Goal: Transaction & Acquisition: Purchase product/service

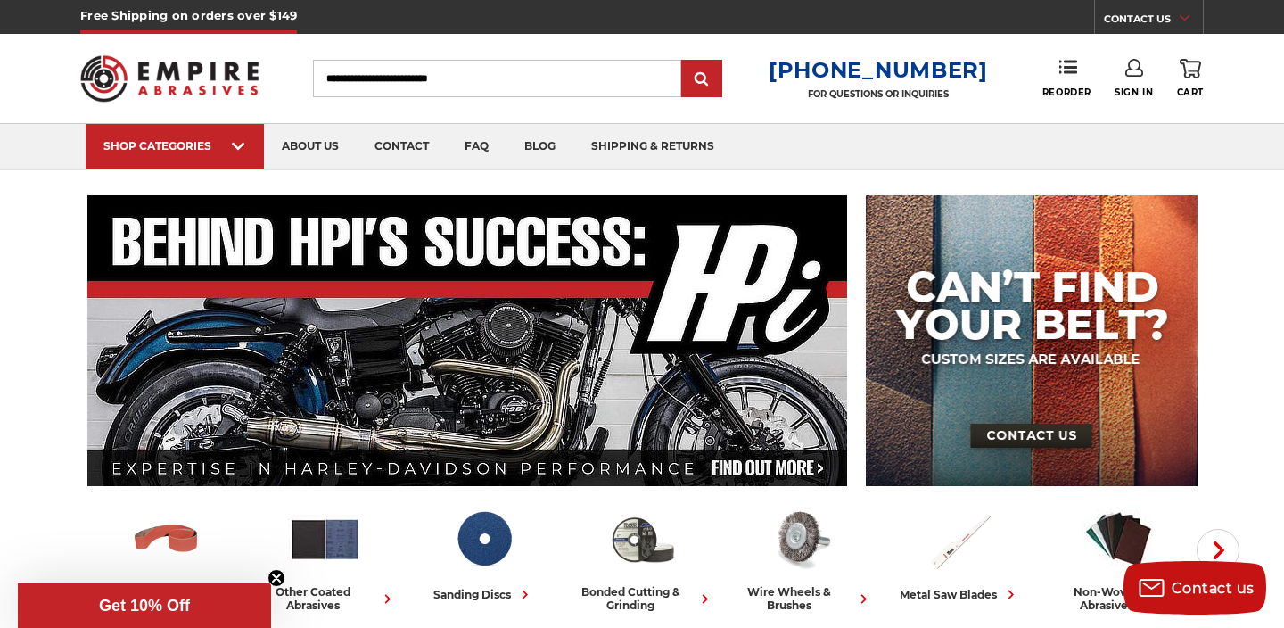
click at [1127, 67] on icon at bounding box center [1134, 68] width 18 height 18
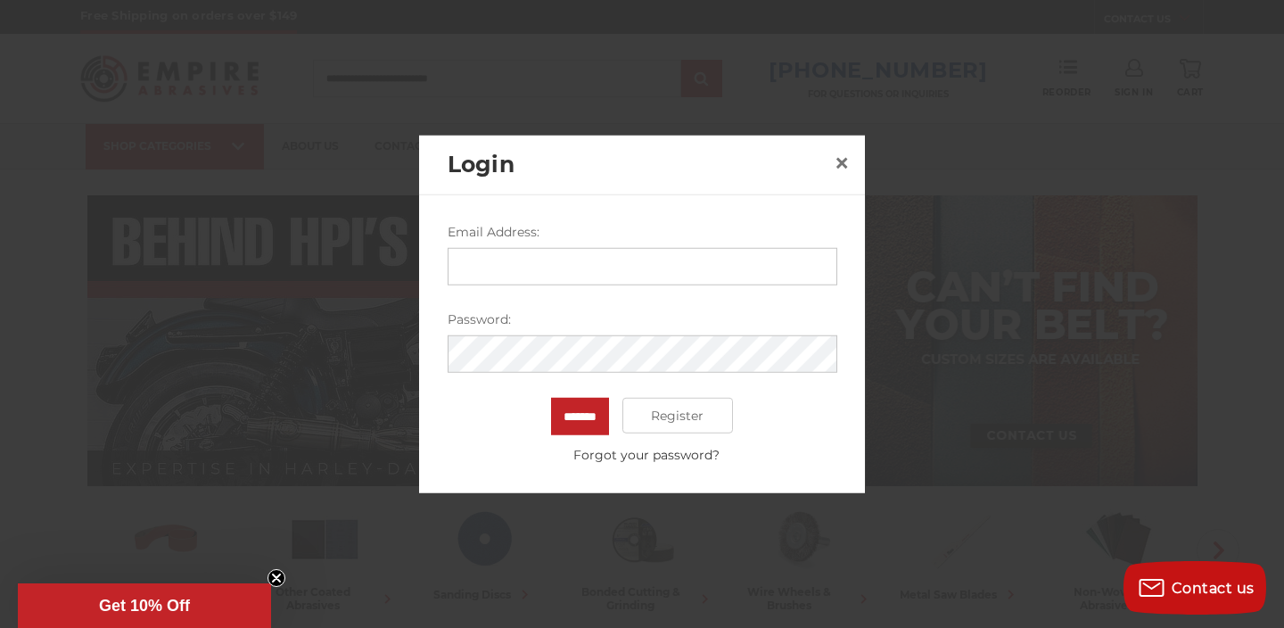
click at [636, 273] on input "Email Address:" at bounding box center [643, 266] width 390 height 37
type input "**********"
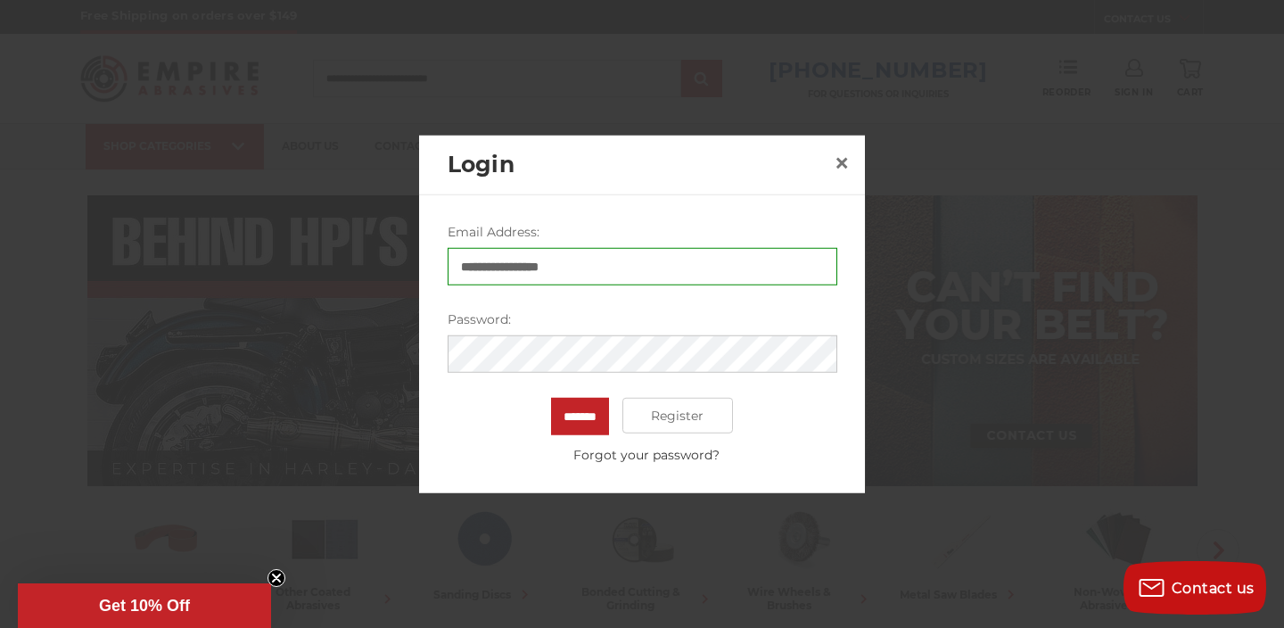
click at [551, 398] on input "*******" at bounding box center [580, 416] width 58 height 37
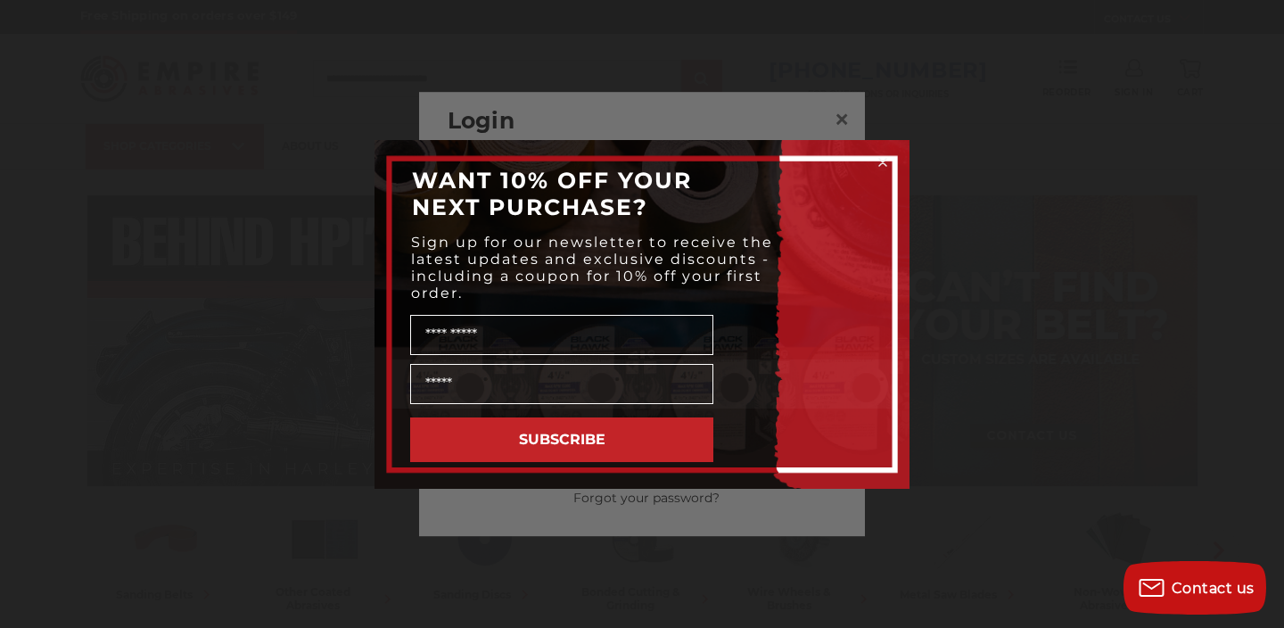
click at [884, 162] on circle "Close dialog" at bounding box center [883, 161] width 17 height 17
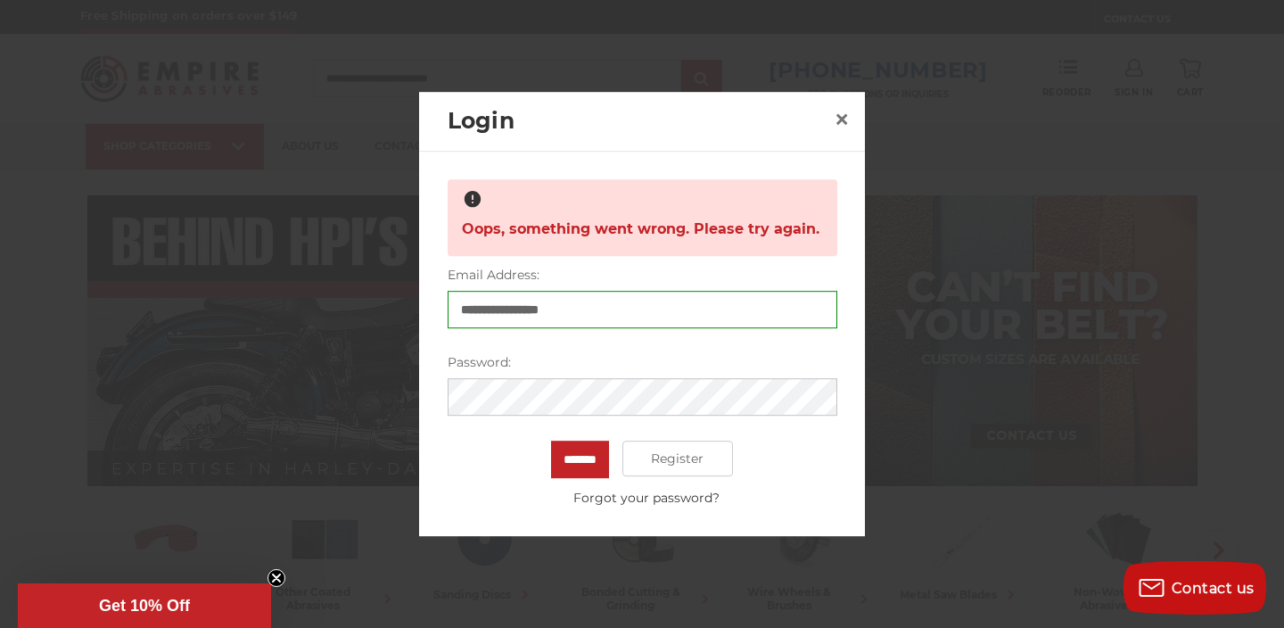
click at [551, 441] on input "*******" at bounding box center [580, 459] width 58 height 37
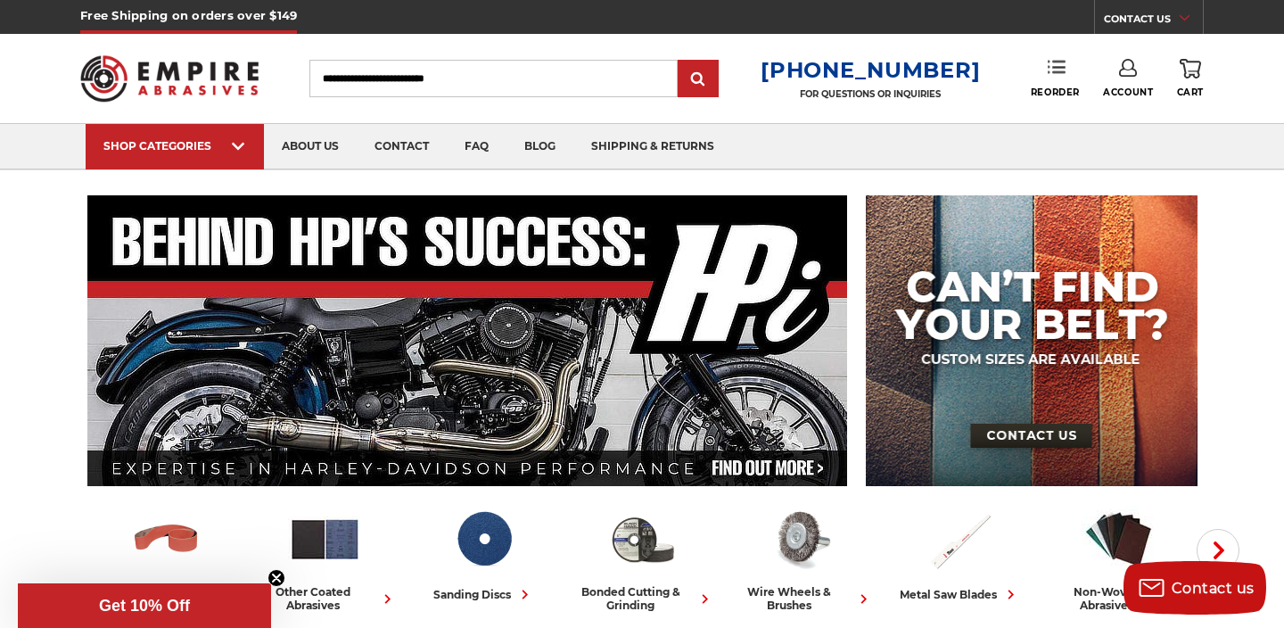
click at [1063, 78] on link "Reorder" at bounding box center [1055, 78] width 49 height 38
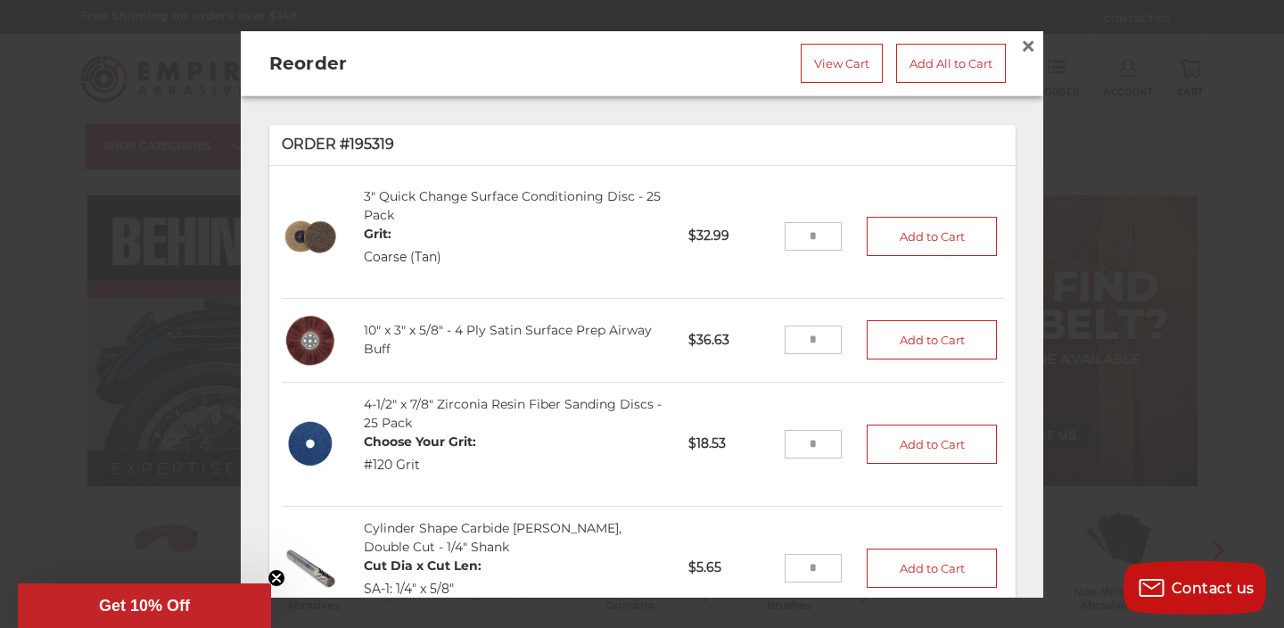
click at [829, 334] on input "tel" at bounding box center [814, 340] width 58 height 29
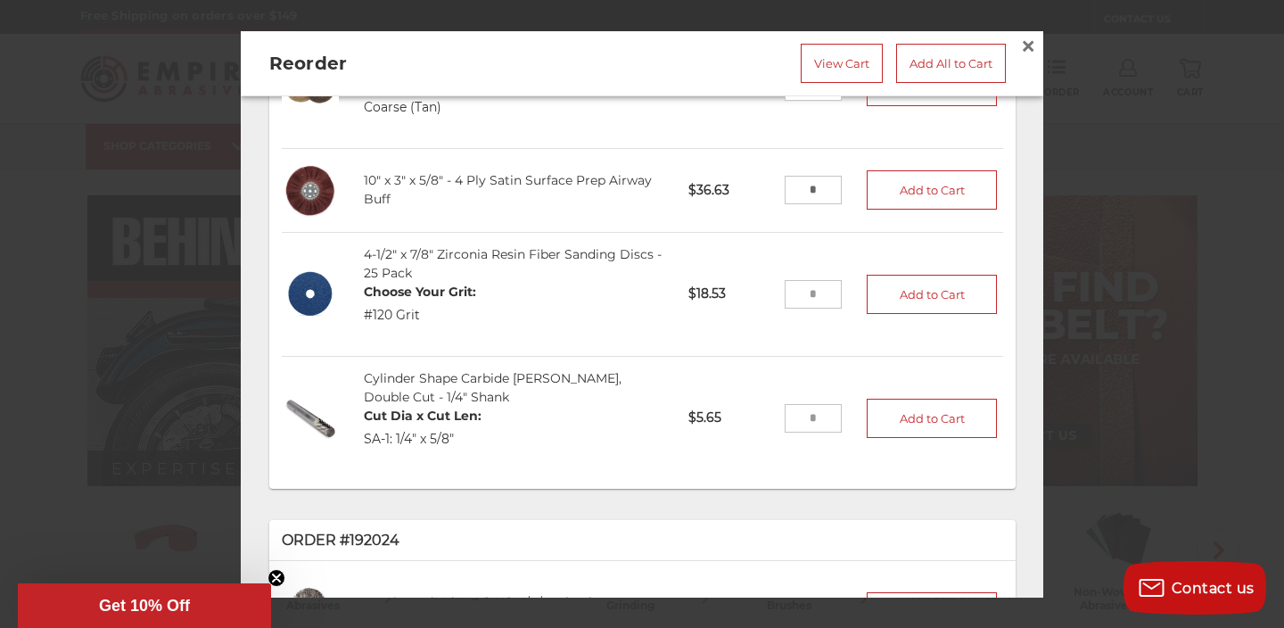
scroll to position [154, 0]
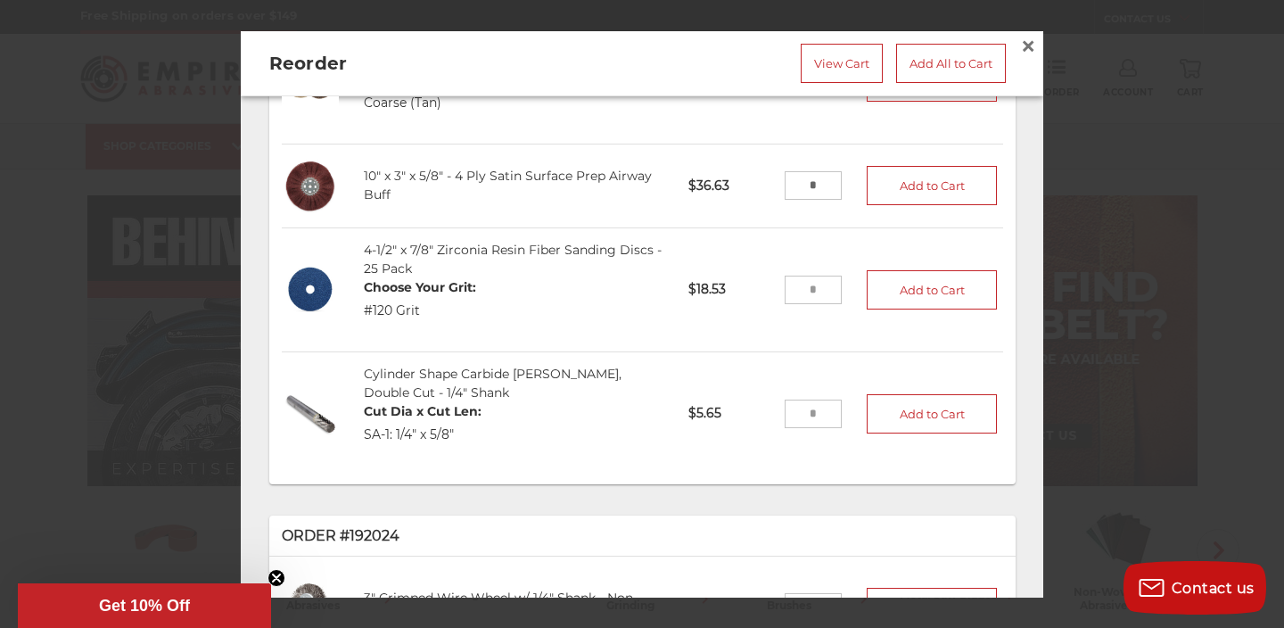
type input "*"
click at [608, 445] on div "Cylinder Shape Carbide Burr, Double Cut - 1/4" Shank Cut Dia x Cut Len: SA-1: 1…" at bounding box center [513, 413] width 325 height 123
click at [808, 422] on input "tel" at bounding box center [814, 413] width 58 height 29
type input "*"
click at [738, 456] on li "Cylinder Shape Carbide Burr, Double Cut - 1/4" Shank Cut Dia x Cut Len: SA-1: 1…" at bounding box center [642, 413] width 721 height 123
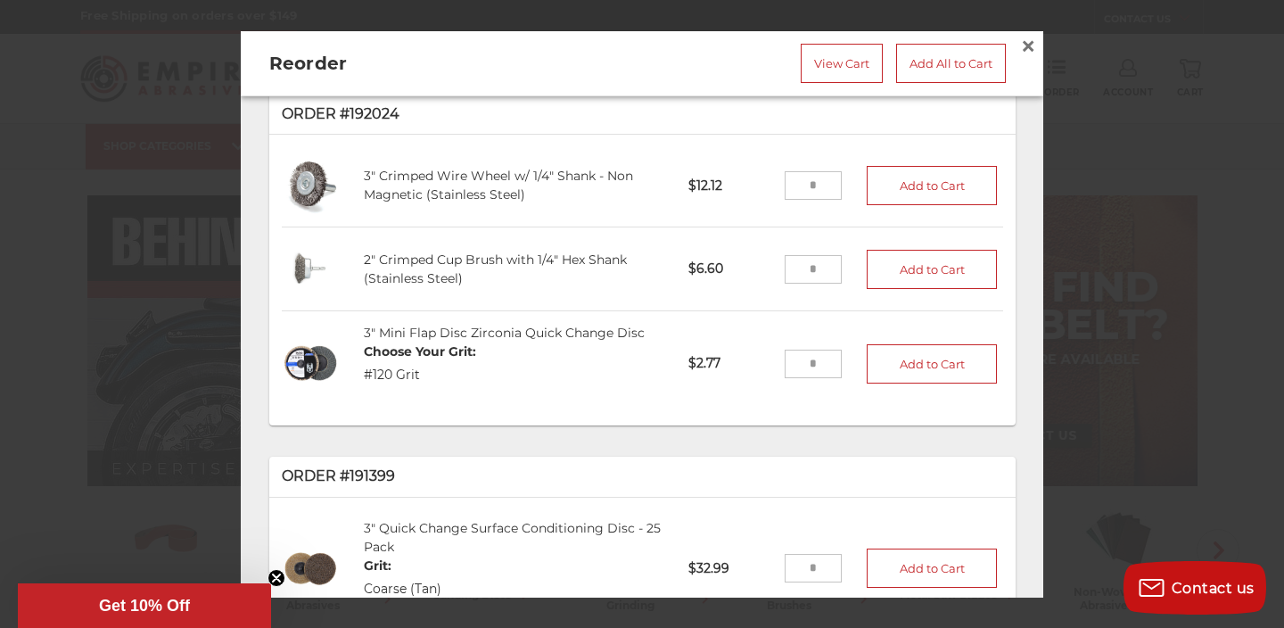
scroll to position [578, 0]
click at [818, 360] on input "tel" at bounding box center [814, 362] width 58 height 29
type input "**"
click at [765, 396] on li "3" Mini Flap Disc Zirconia Quick Change Disc Choose Your Grit: #120 Grit 305120…" at bounding box center [642, 361] width 721 height 104
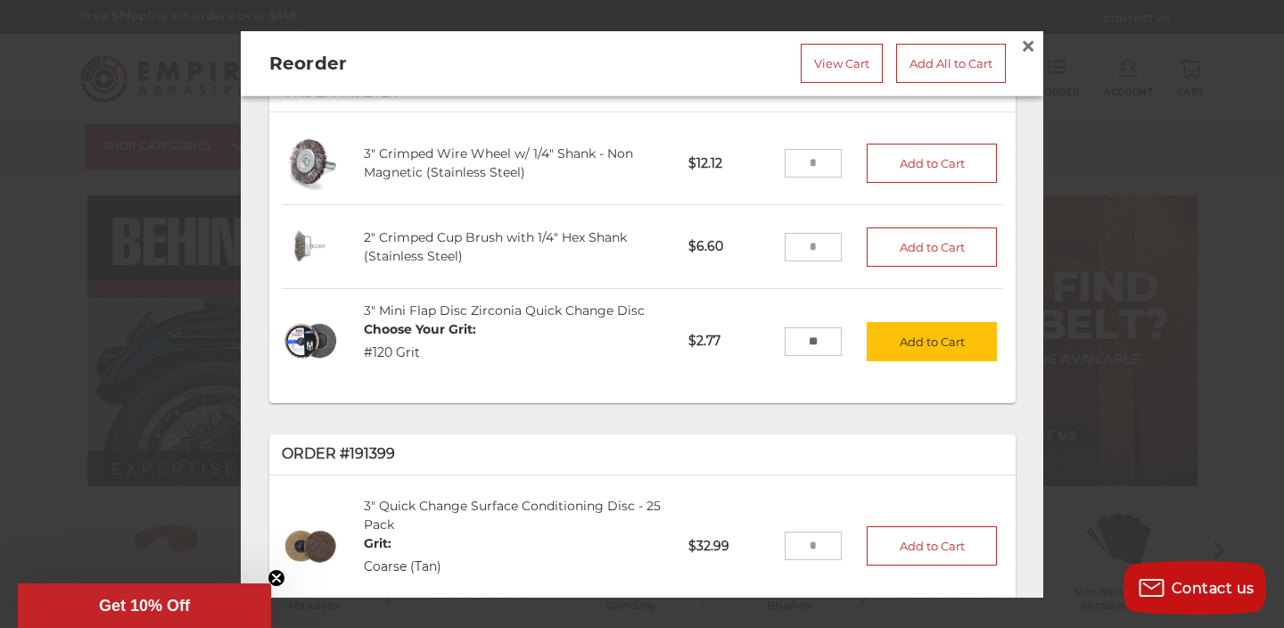
scroll to position [592, 0]
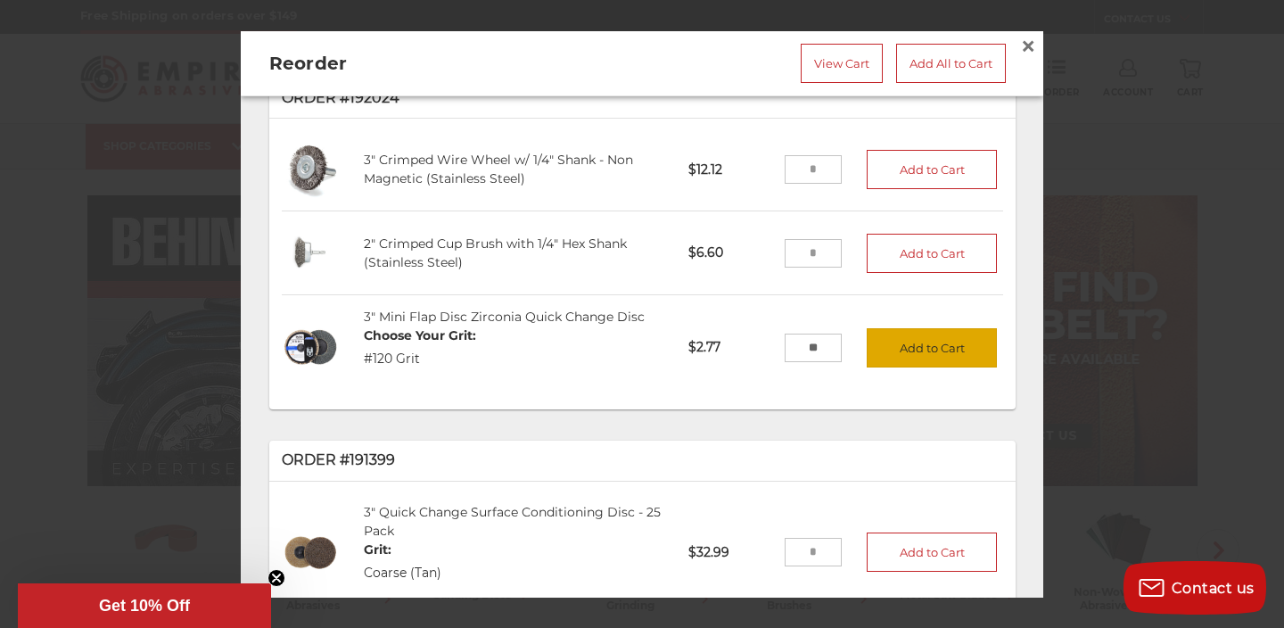
click at [948, 350] on button "Add to Cart" at bounding box center [932, 347] width 130 height 39
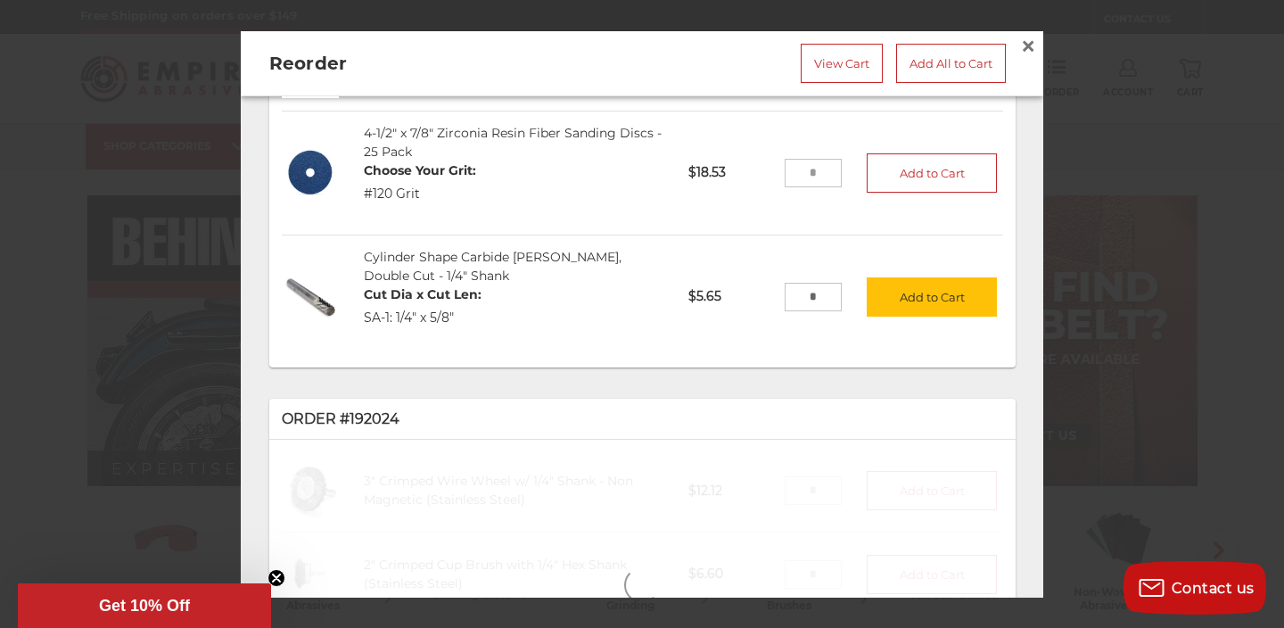
scroll to position [218, 0]
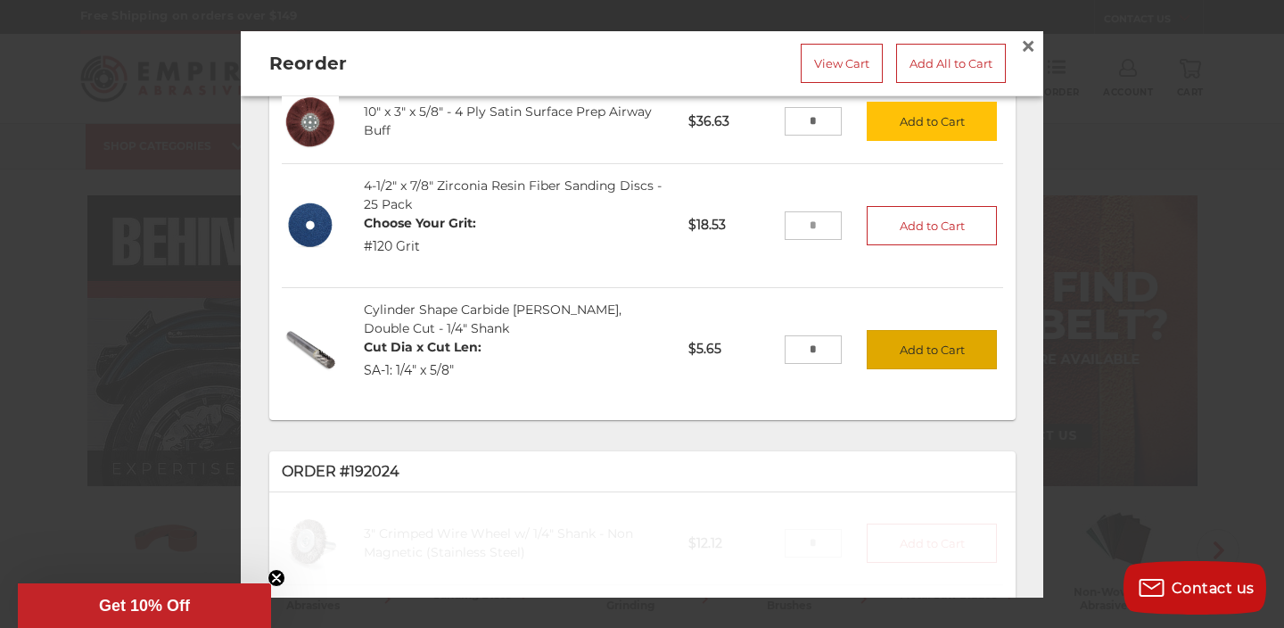
click at [921, 350] on button "Add to Cart" at bounding box center [932, 349] width 130 height 39
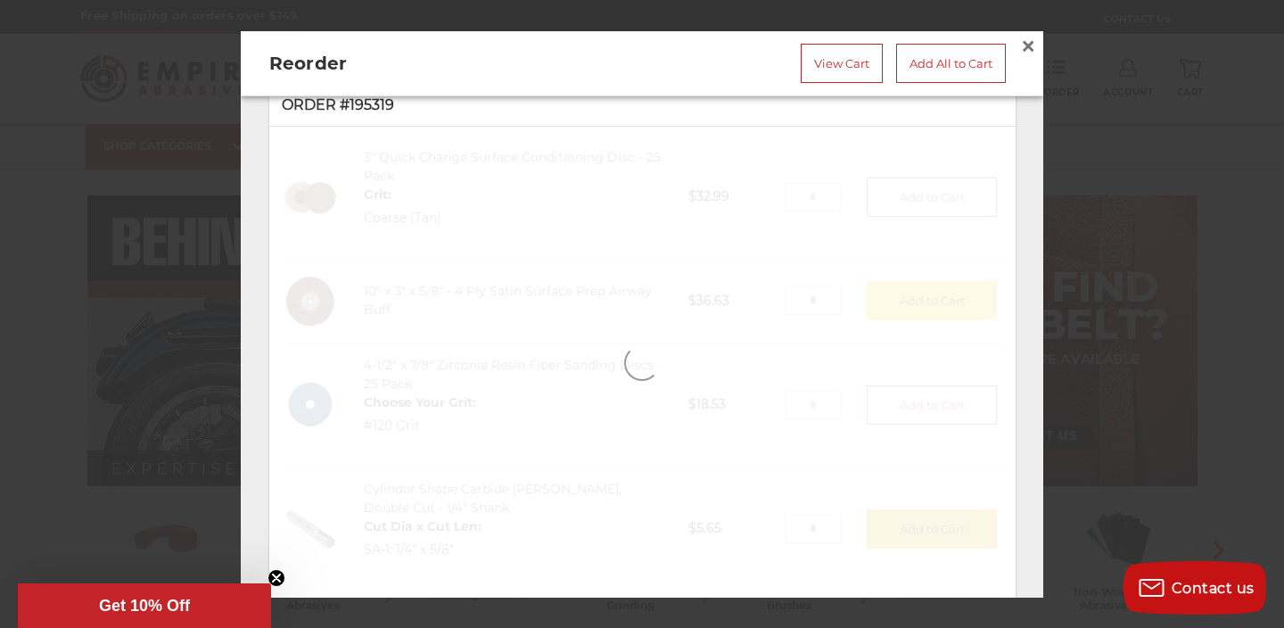
scroll to position [37, 0]
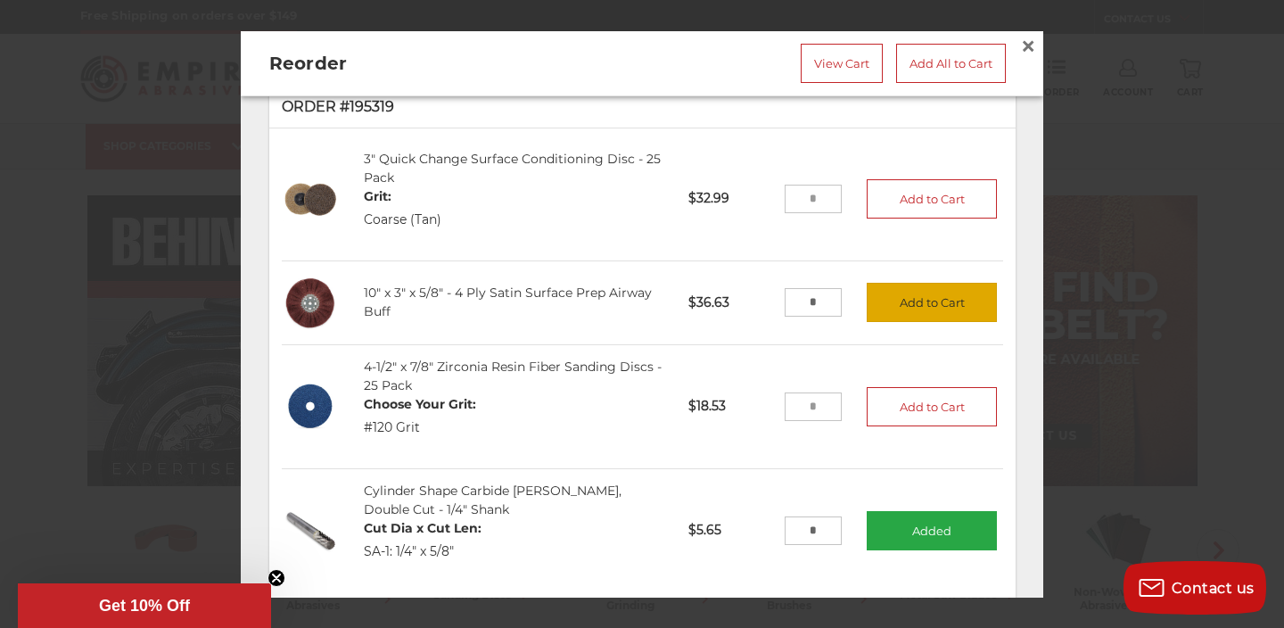
click at [931, 301] on button "Add to Cart" at bounding box center [932, 303] width 130 height 39
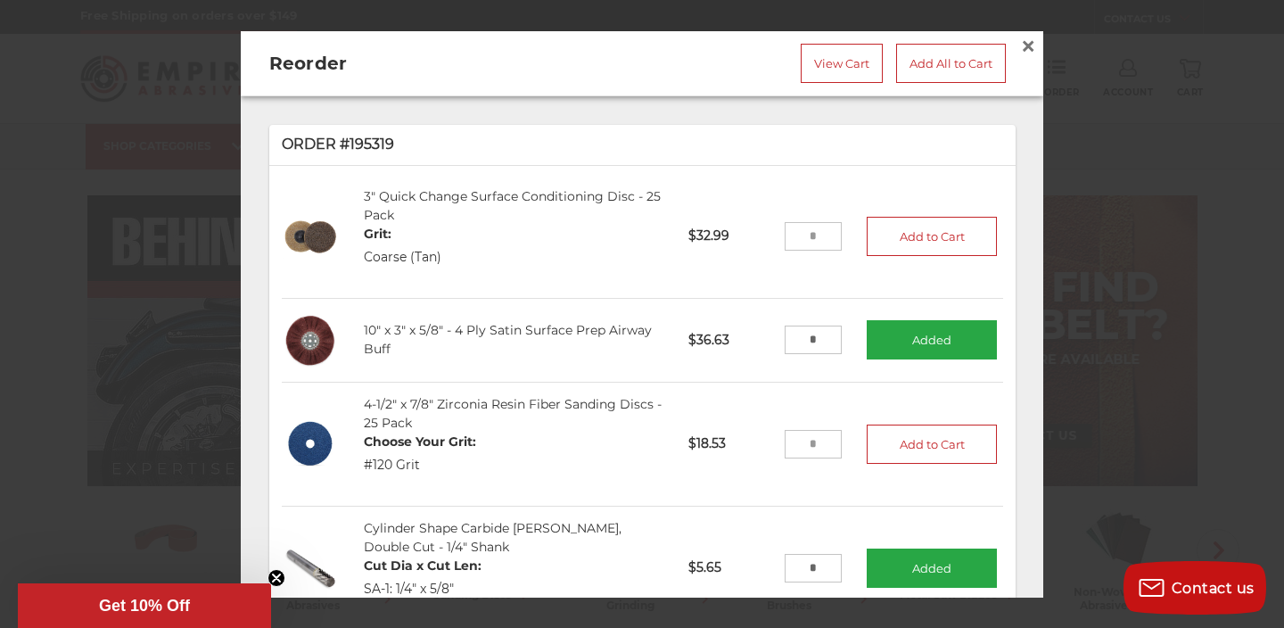
click at [825, 238] on input "tel" at bounding box center [814, 236] width 58 height 29
type input "*"
click at [925, 243] on button "Add to Cart" at bounding box center [932, 236] width 130 height 39
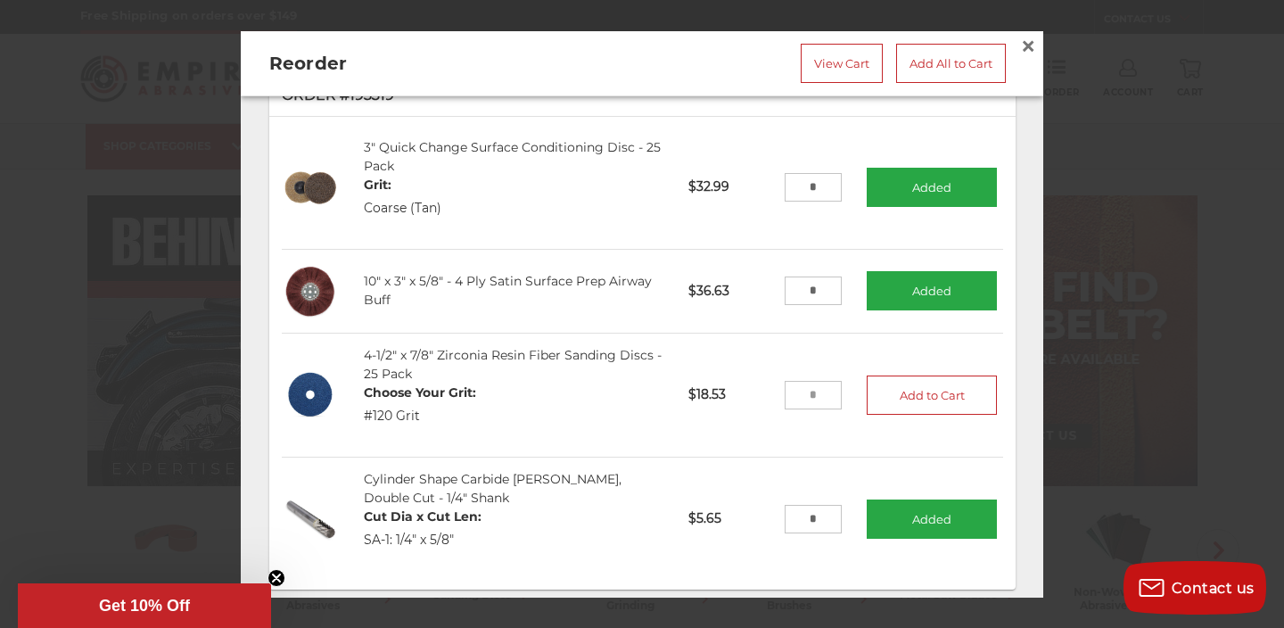
scroll to position [55, 0]
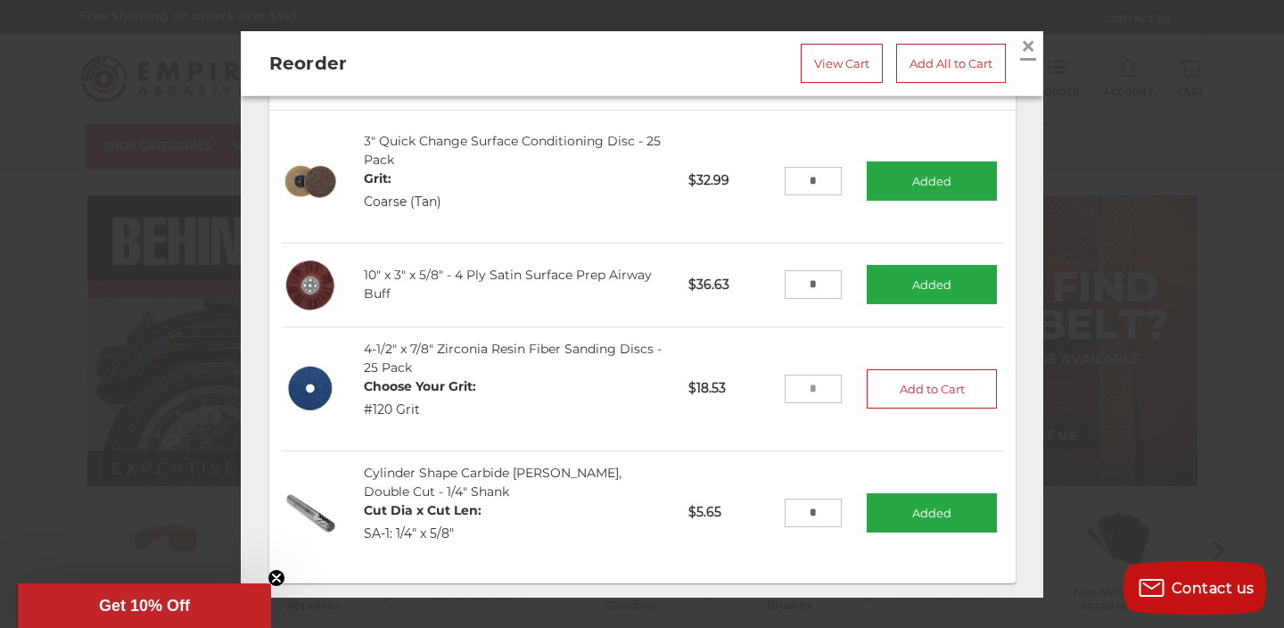
click at [1030, 44] on span "×" at bounding box center [1028, 46] width 16 height 35
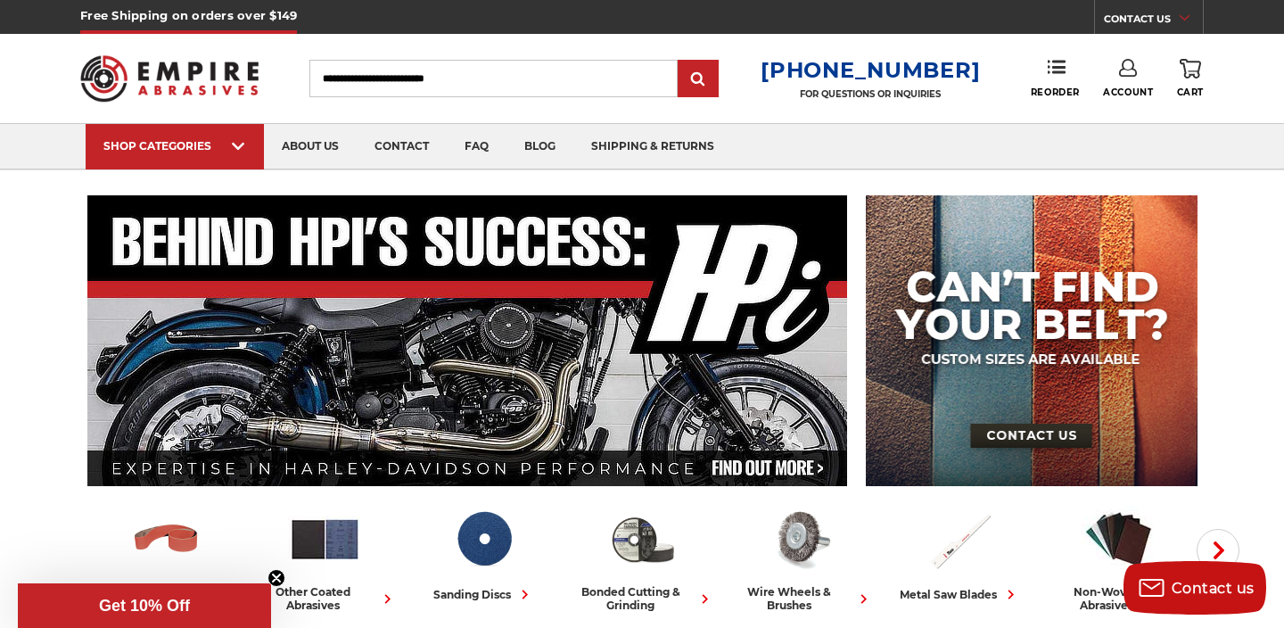
click at [1188, 70] on icon at bounding box center [1190, 69] width 21 height 20
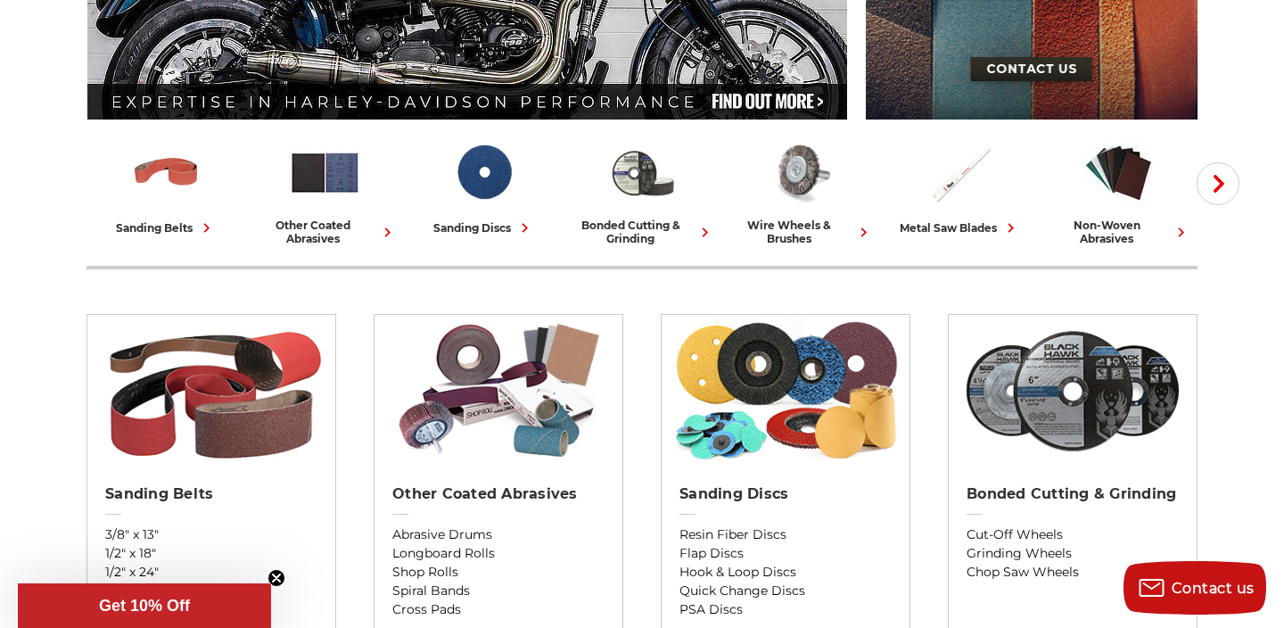
scroll to position [371, 0]
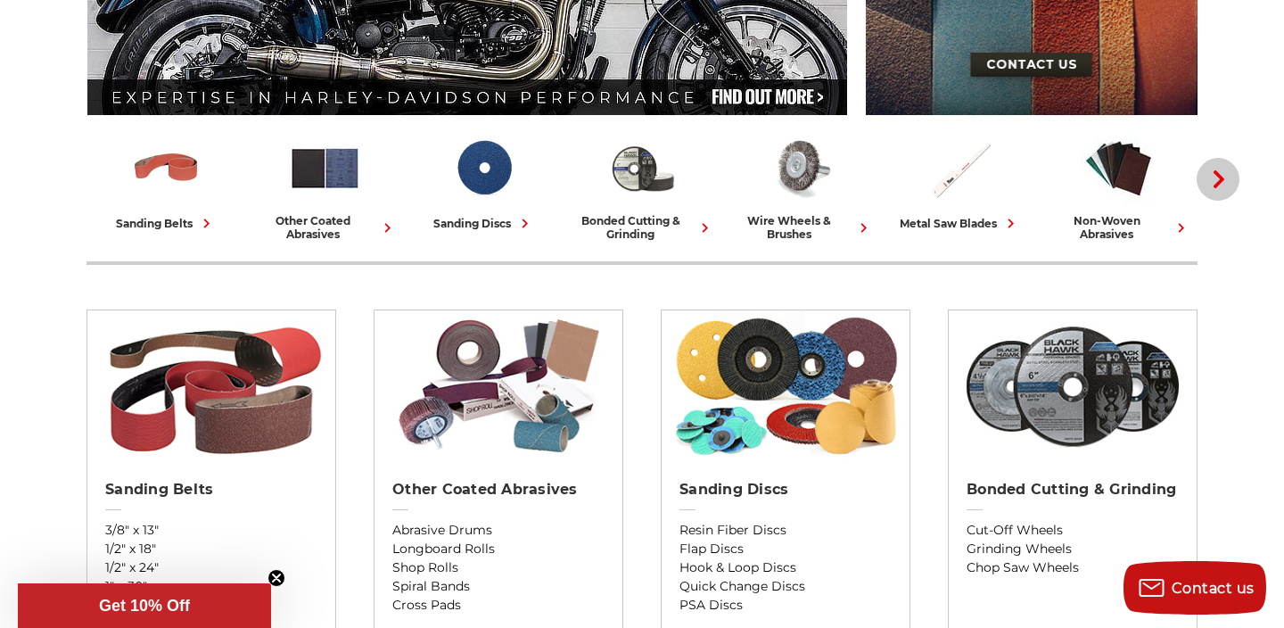
click at [1221, 174] on icon "button" at bounding box center [1219, 179] width 18 height 18
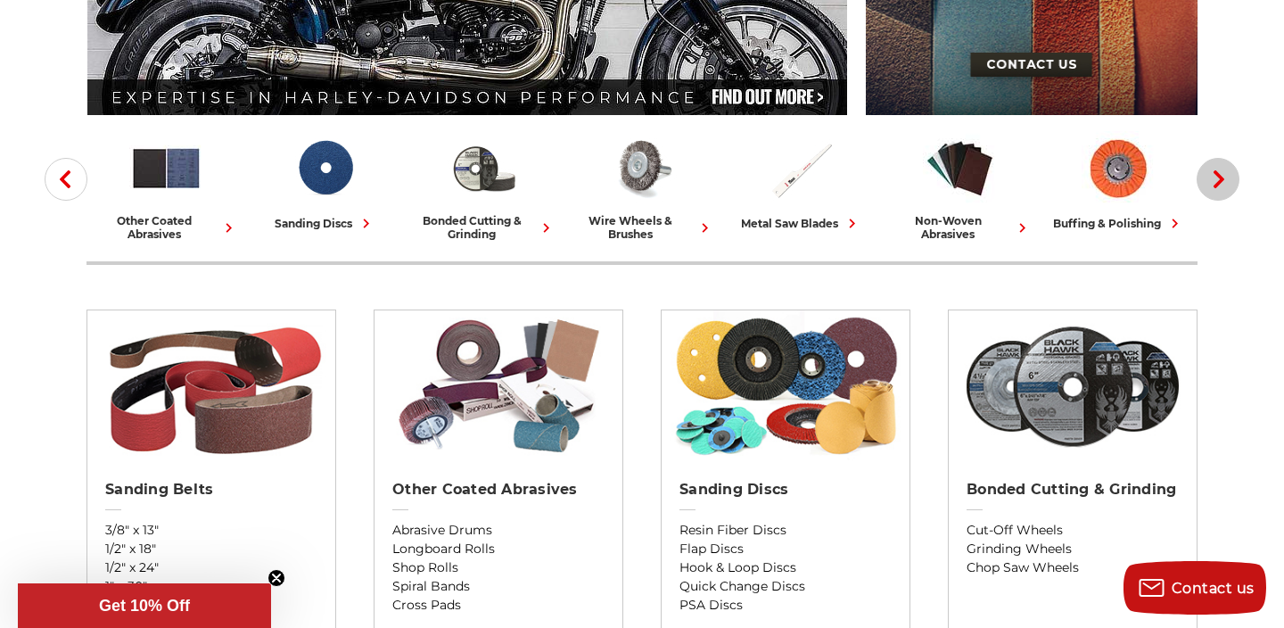
click at [1221, 174] on icon "button" at bounding box center [1219, 179] width 18 height 18
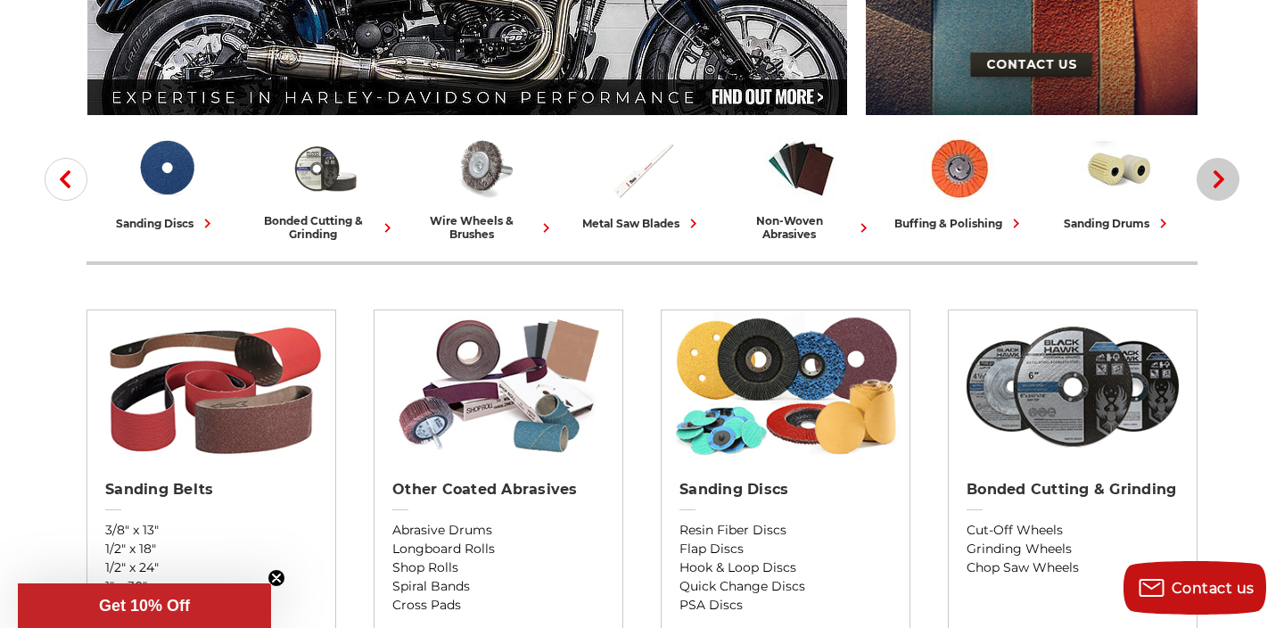
click at [1221, 174] on icon "button" at bounding box center [1219, 179] width 18 height 18
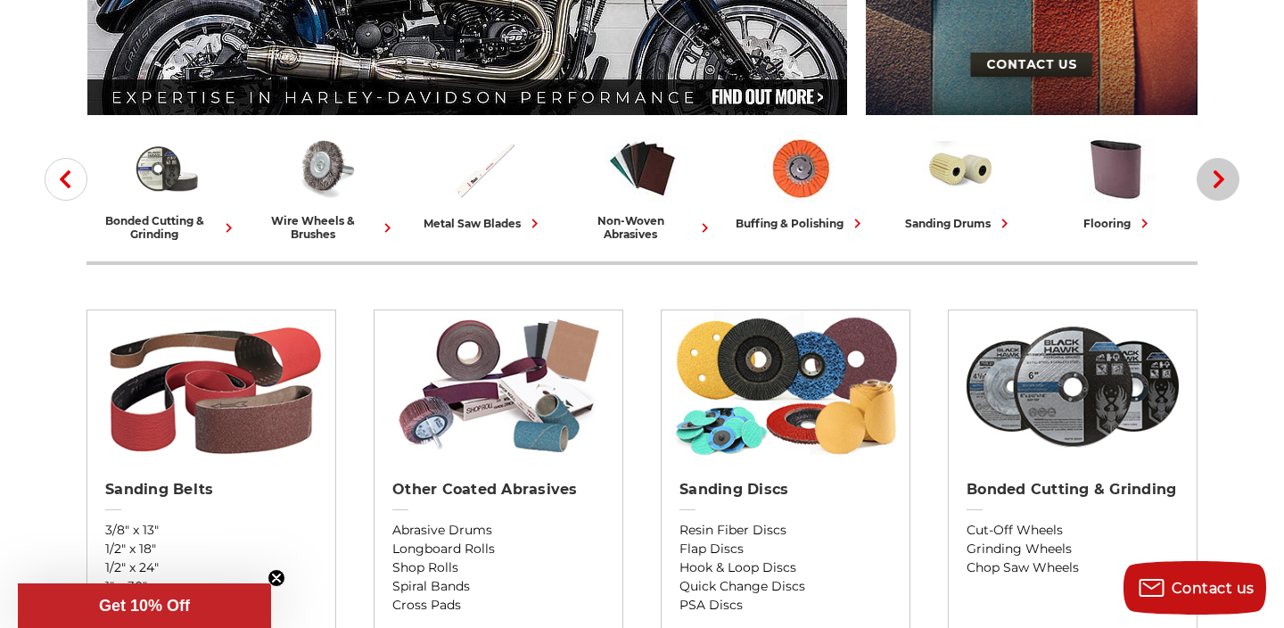
click at [1221, 174] on icon "button" at bounding box center [1219, 179] width 18 height 18
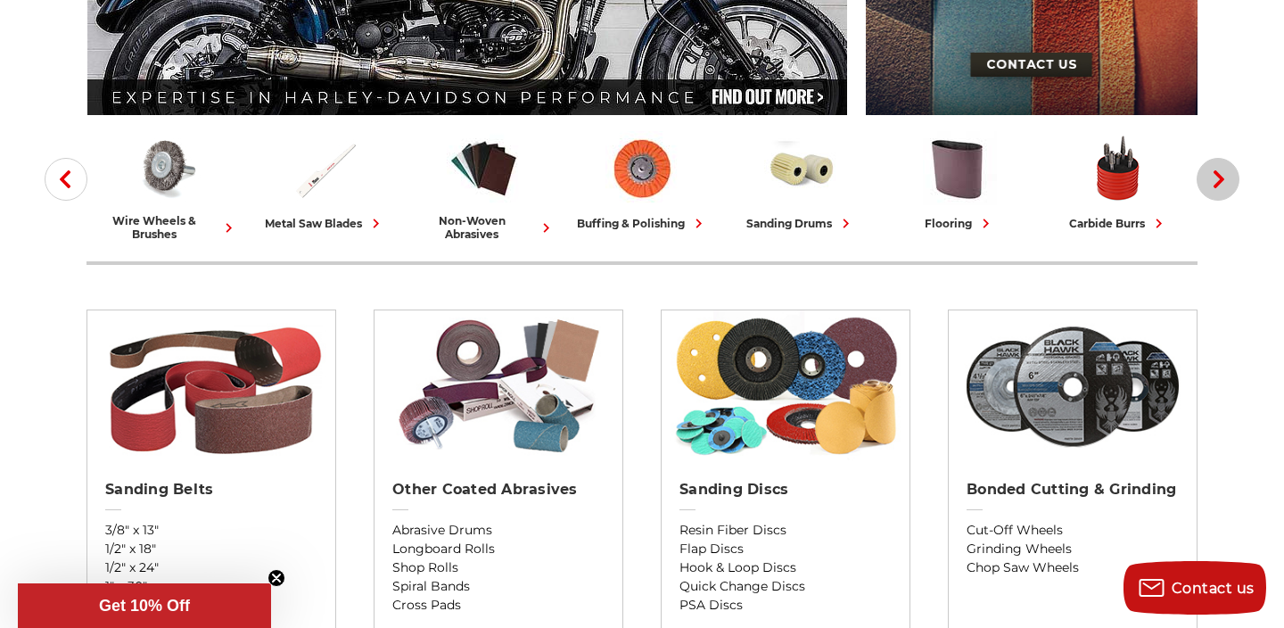
click at [1221, 174] on icon "button" at bounding box center [1219, 179] width 18 height 18
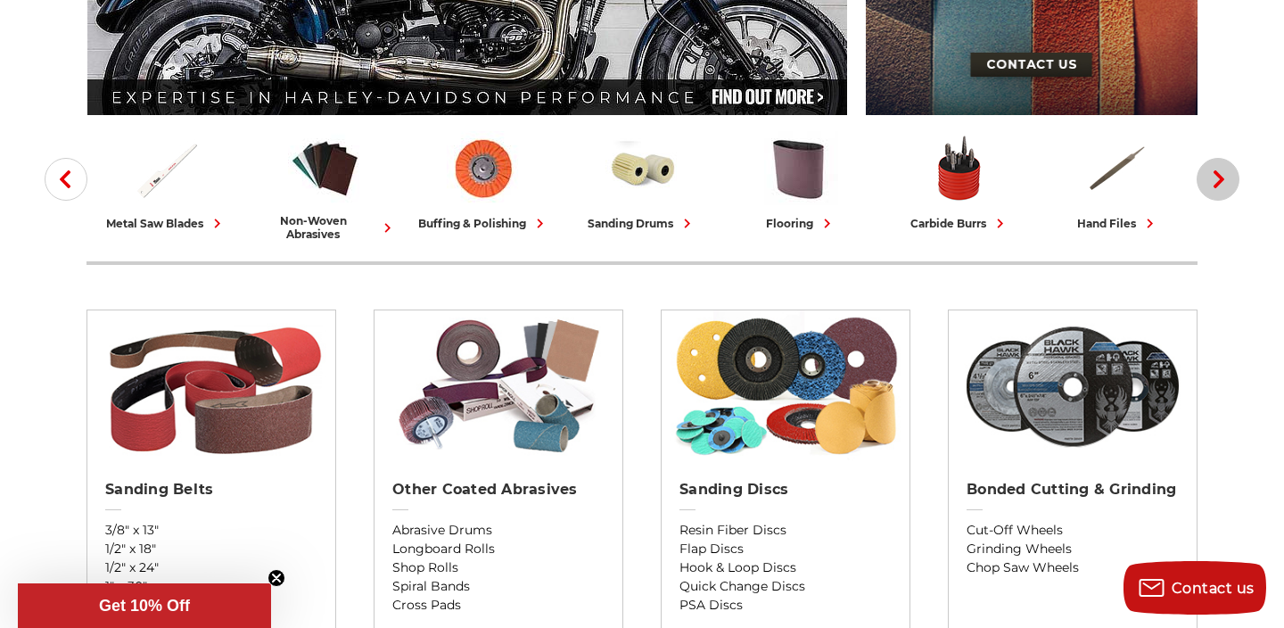
click at [1221, 174] on icon "button" at bounding box center [1219, 179] width 18 height 18
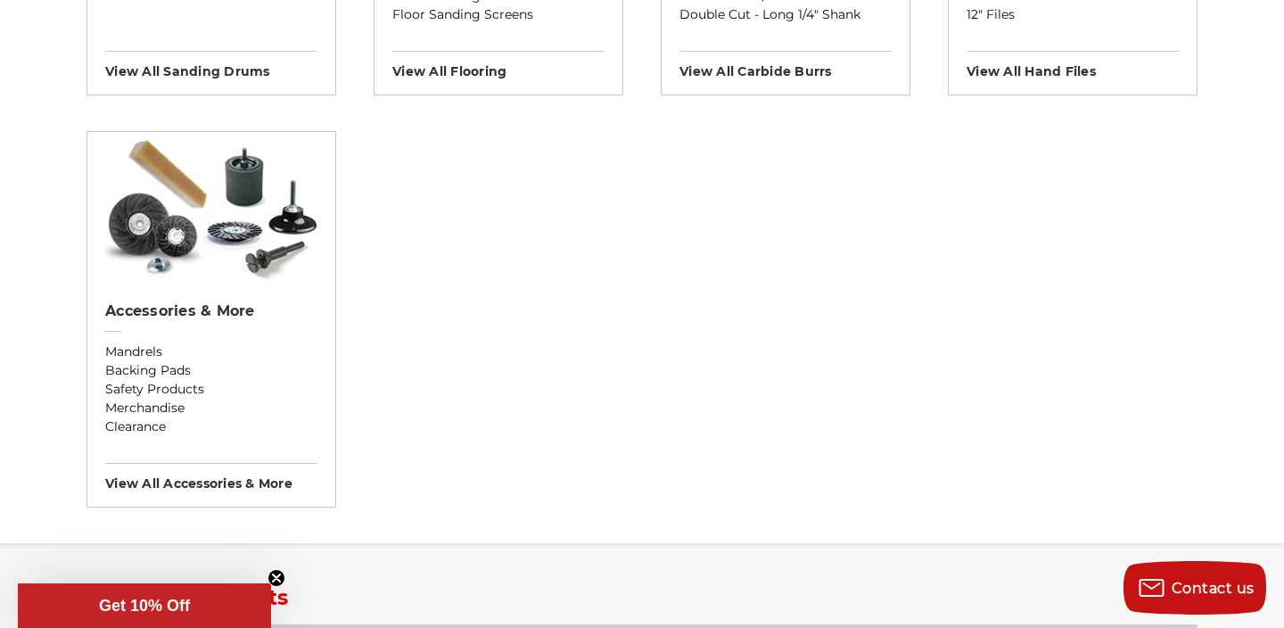
scroll to position [1818, 0]
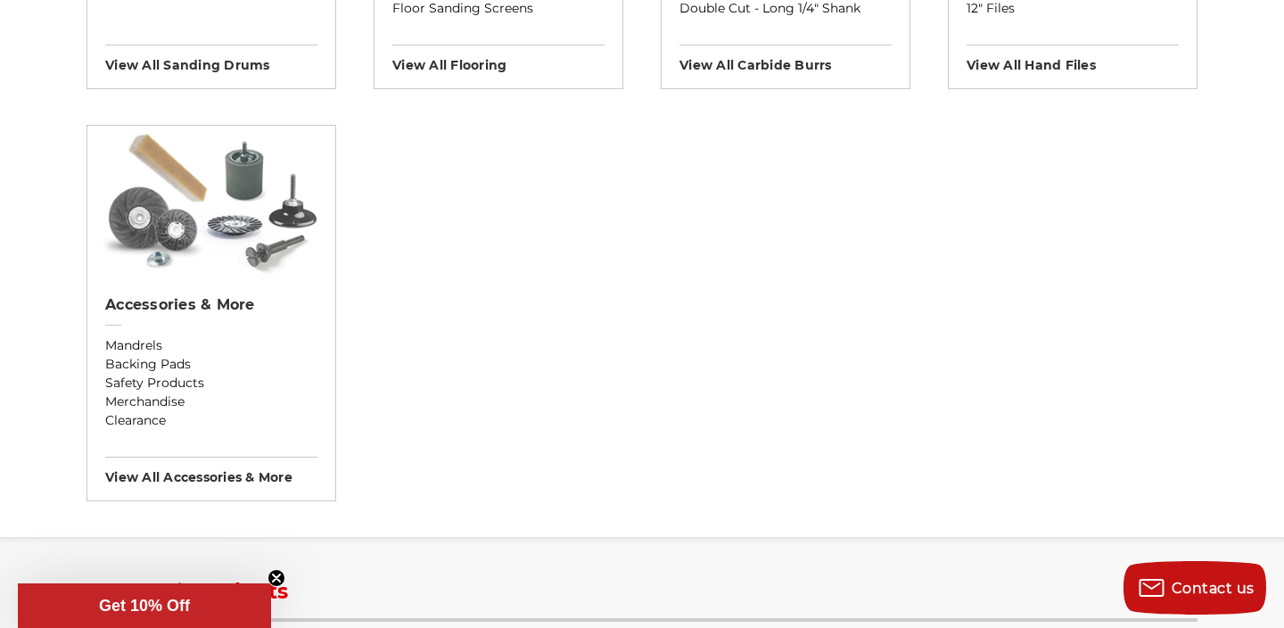
click at [278, 242] on img at bounding box center [211, 202] width 231 height 152
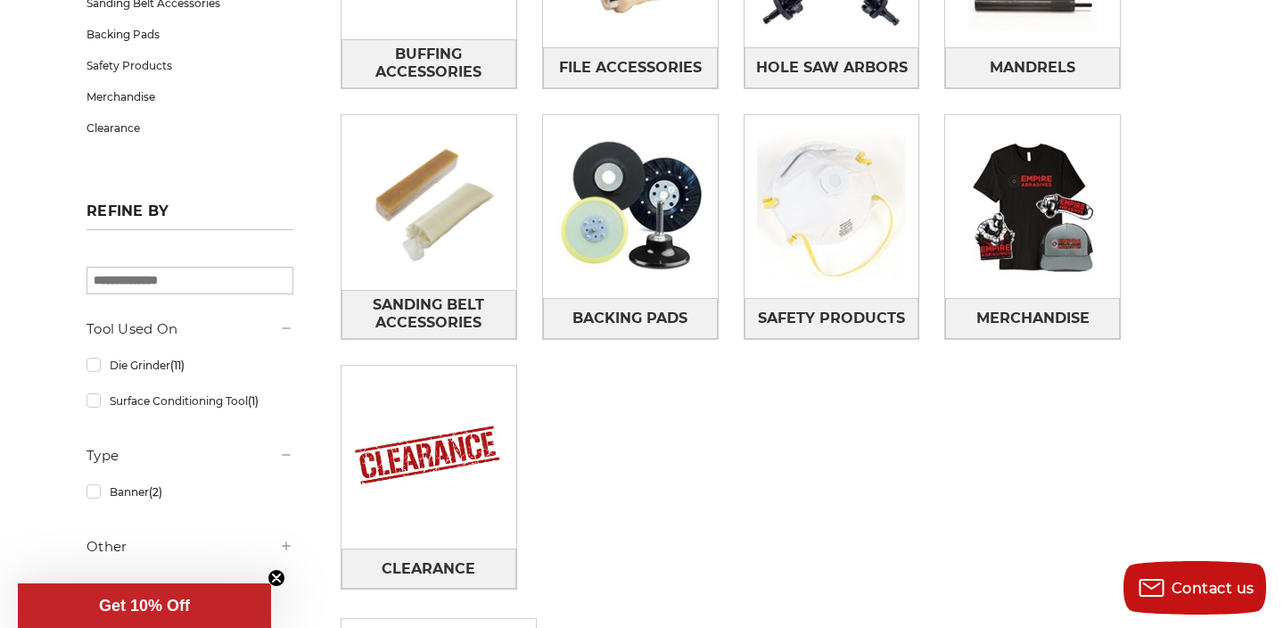
scroll to position [489, 0]
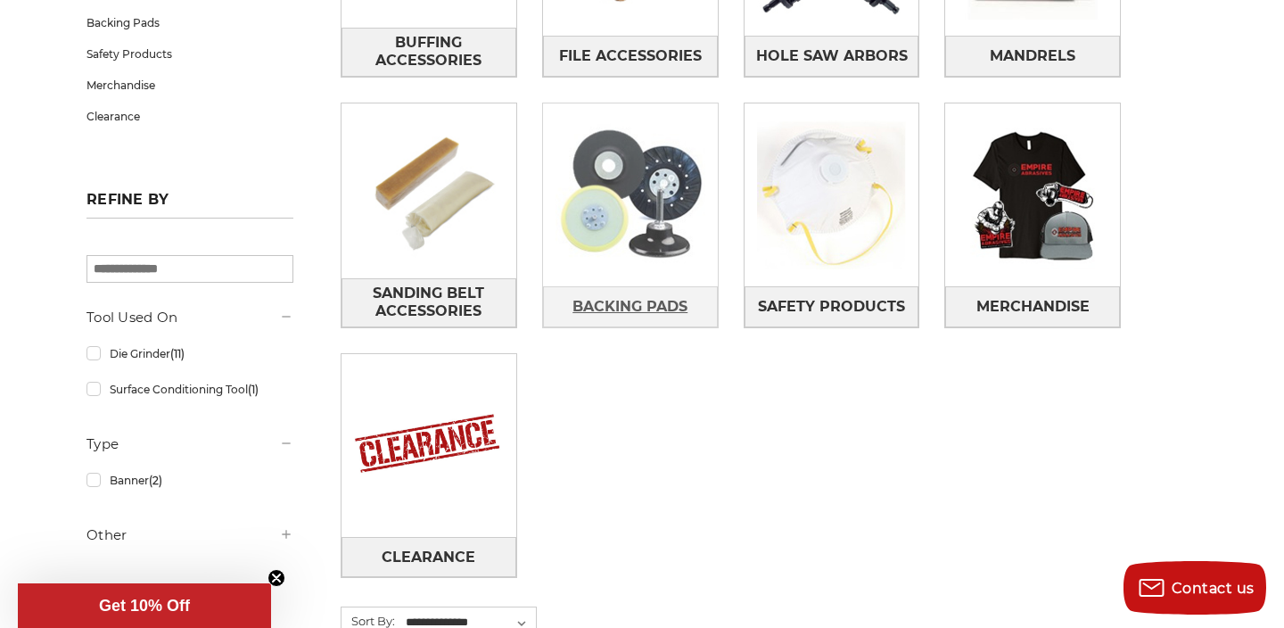
click at [626, 317] on span "Backing Pads" at bounding box center [629, 307] width 115 height 30
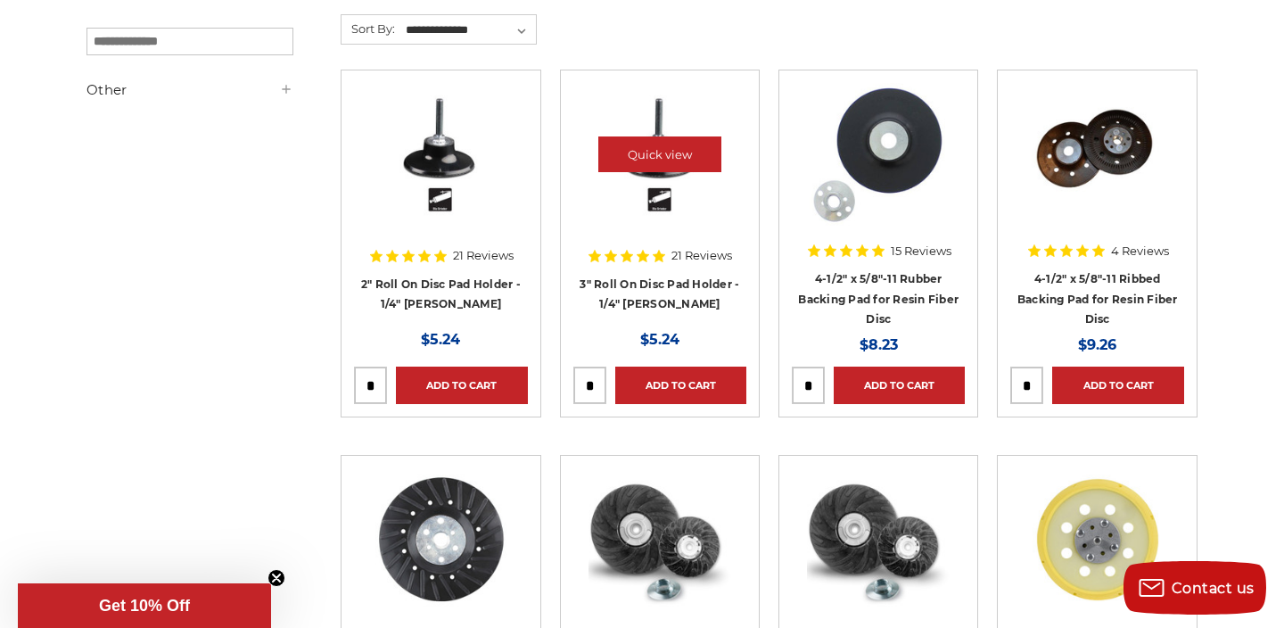
scroll to position [333, 0]
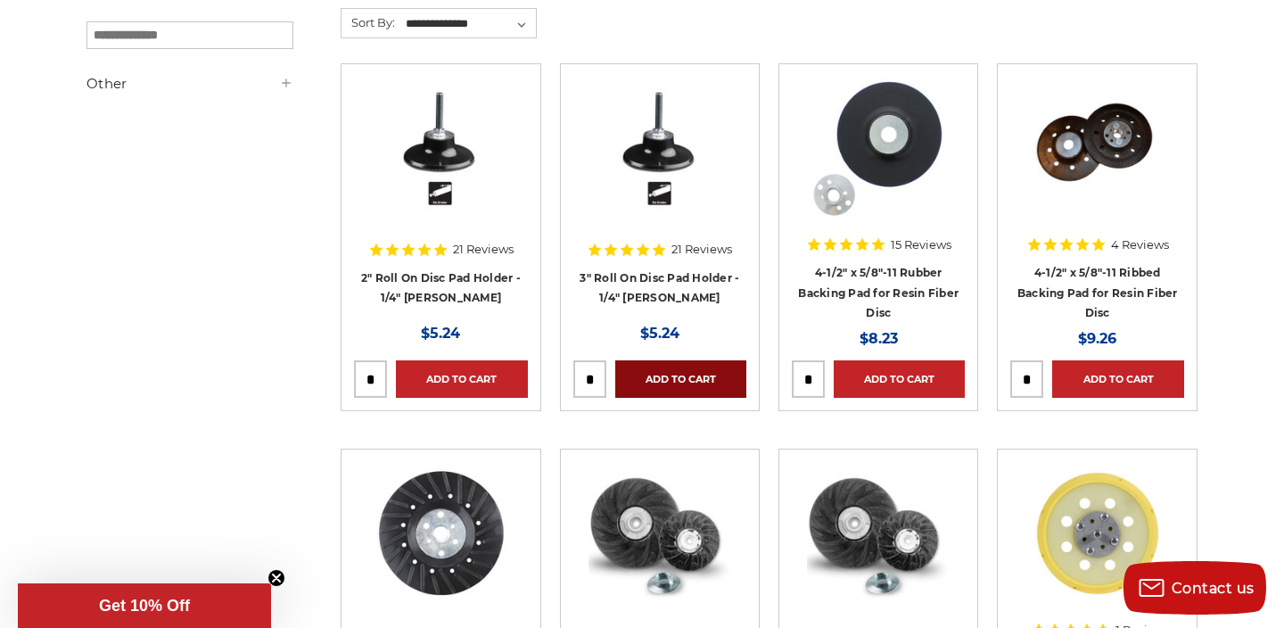
click at [658, 380] on link "Add to Cart" at bounding box center [680, 378] width 131 height 37
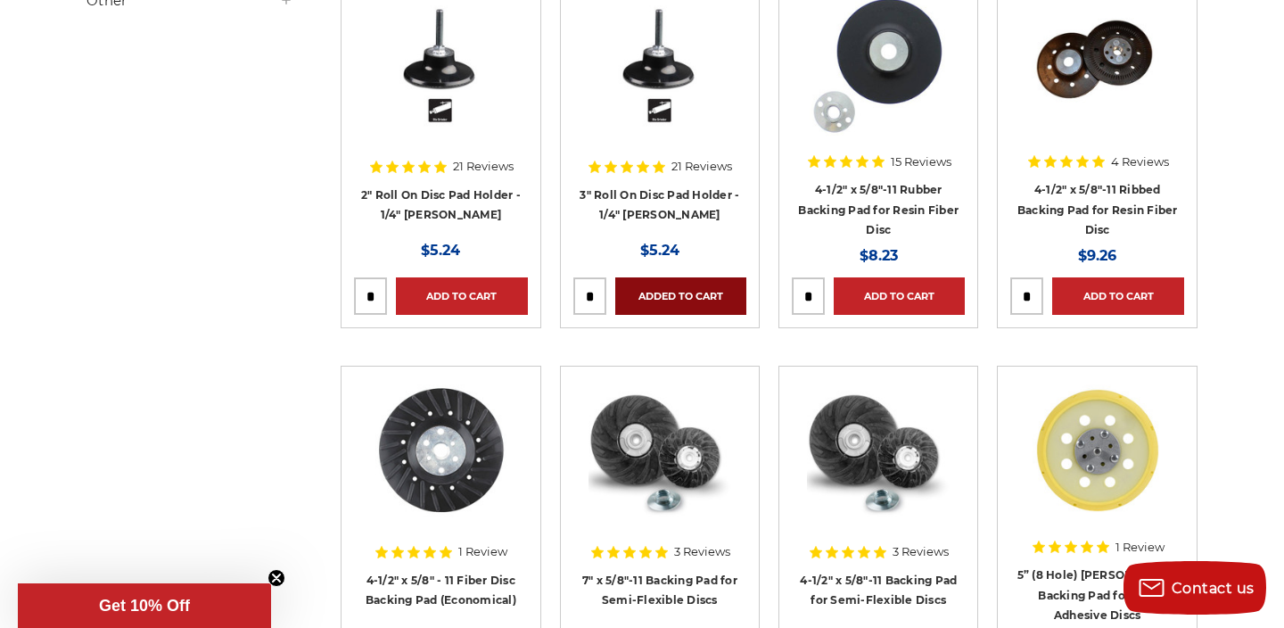
scroll to position [465, 0]
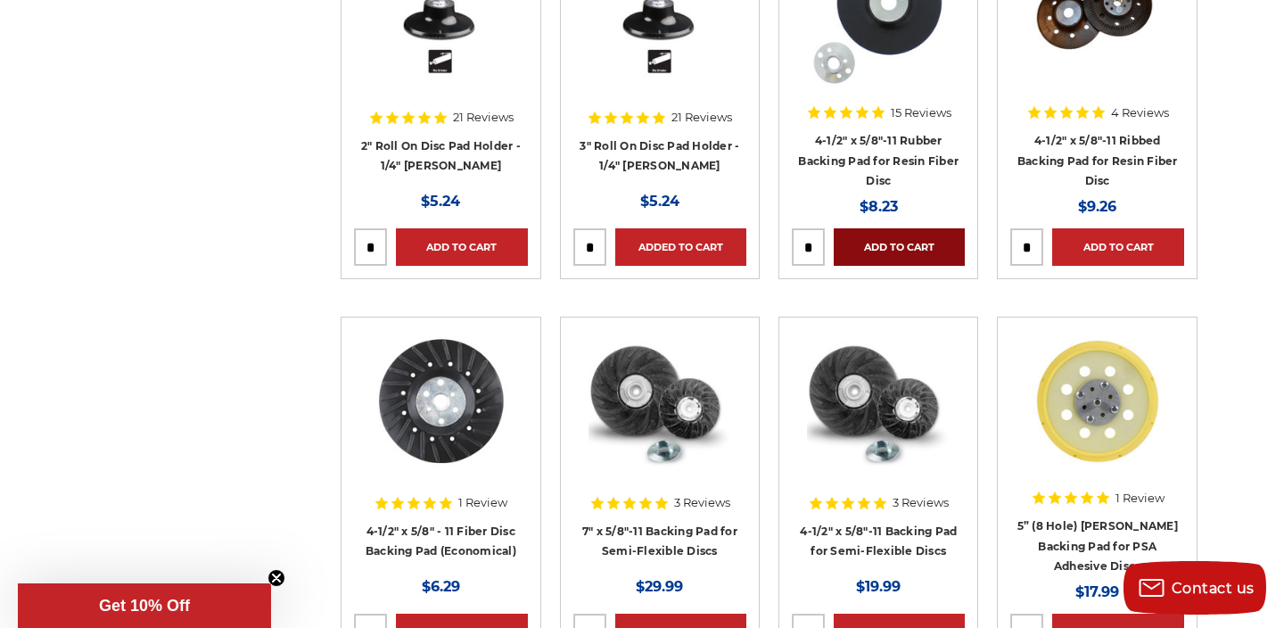
click at [908, 251] on link "Add to Cart" at bounding box center [899, 246] width 131 height 37
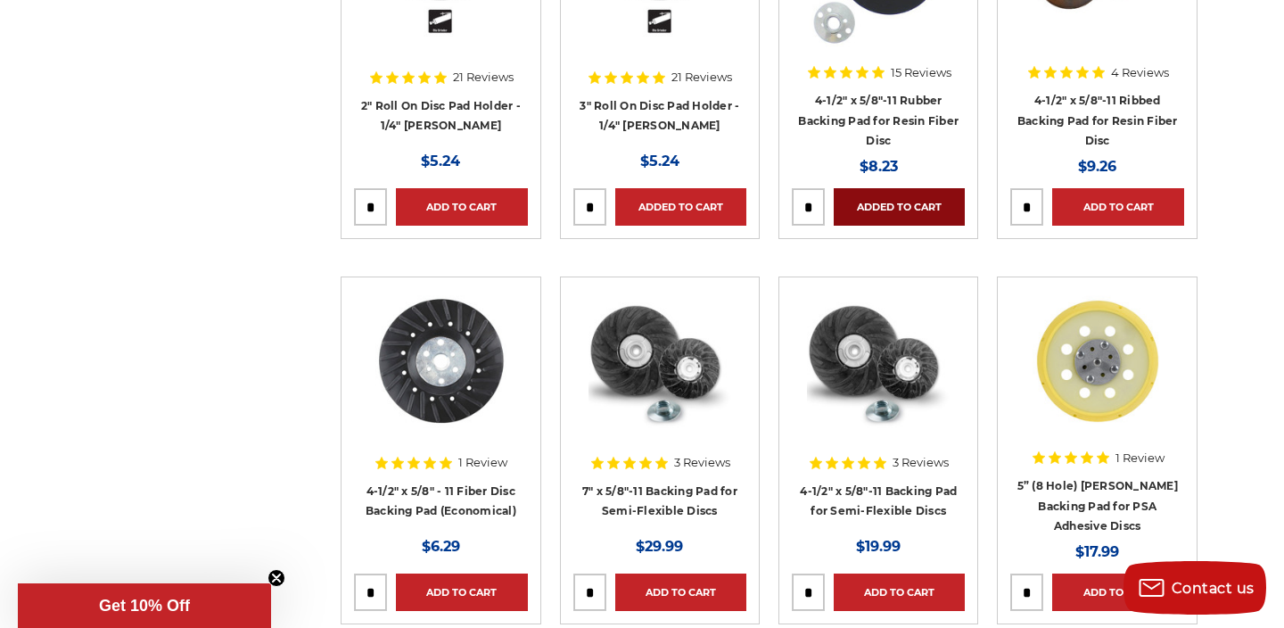
scroll to position [0, 0]
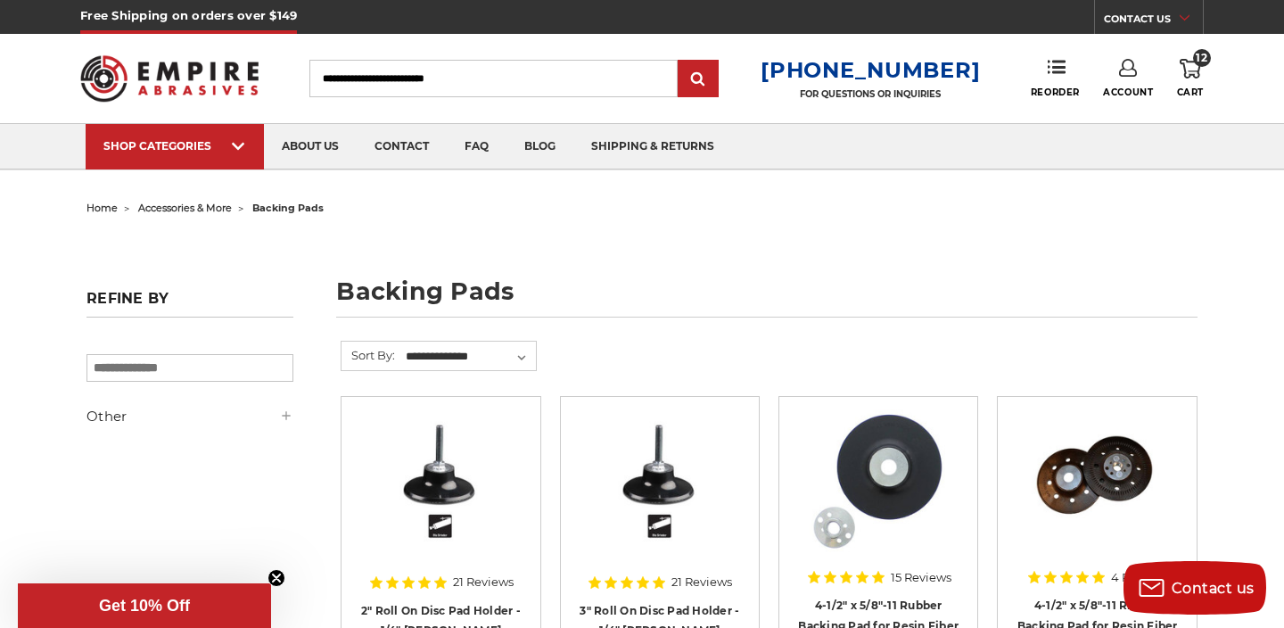
click at [473, 67] on input "Search" at bounding box center [493, 78] width 368 height 37
type input "******"
click at [680, 62] on input "submit" at bounding box center [698, 80] width 36 height 36
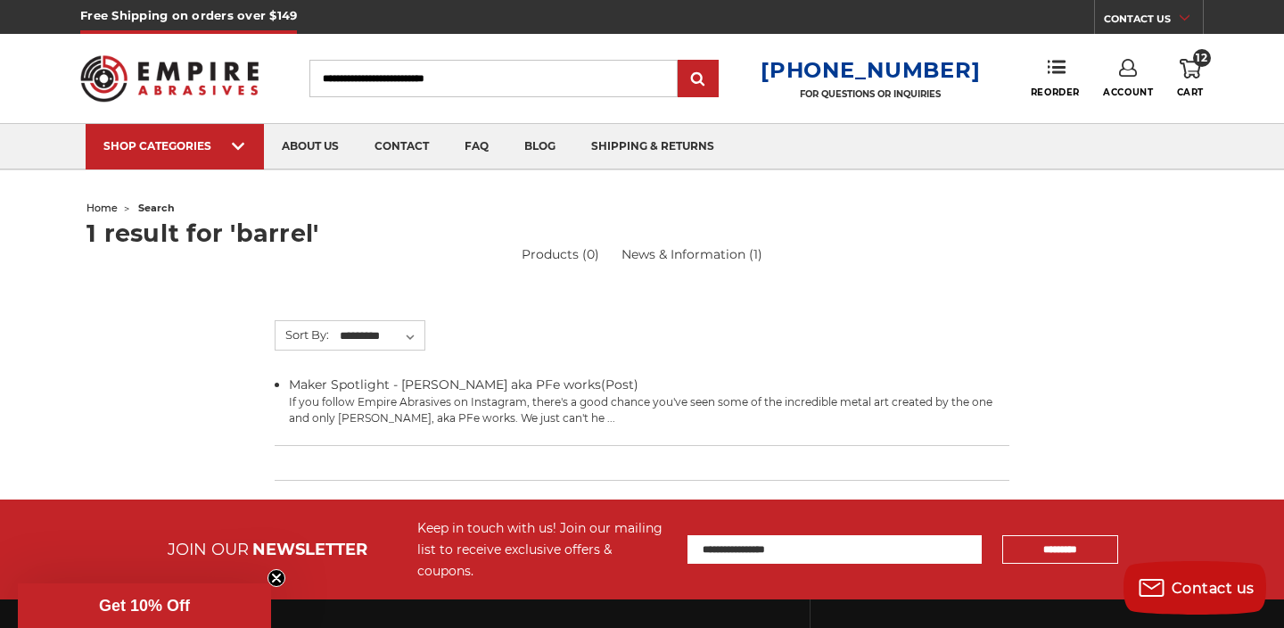
click at [395, 92] on input "Search" at bounding box center [493, 78] width 368 height 37
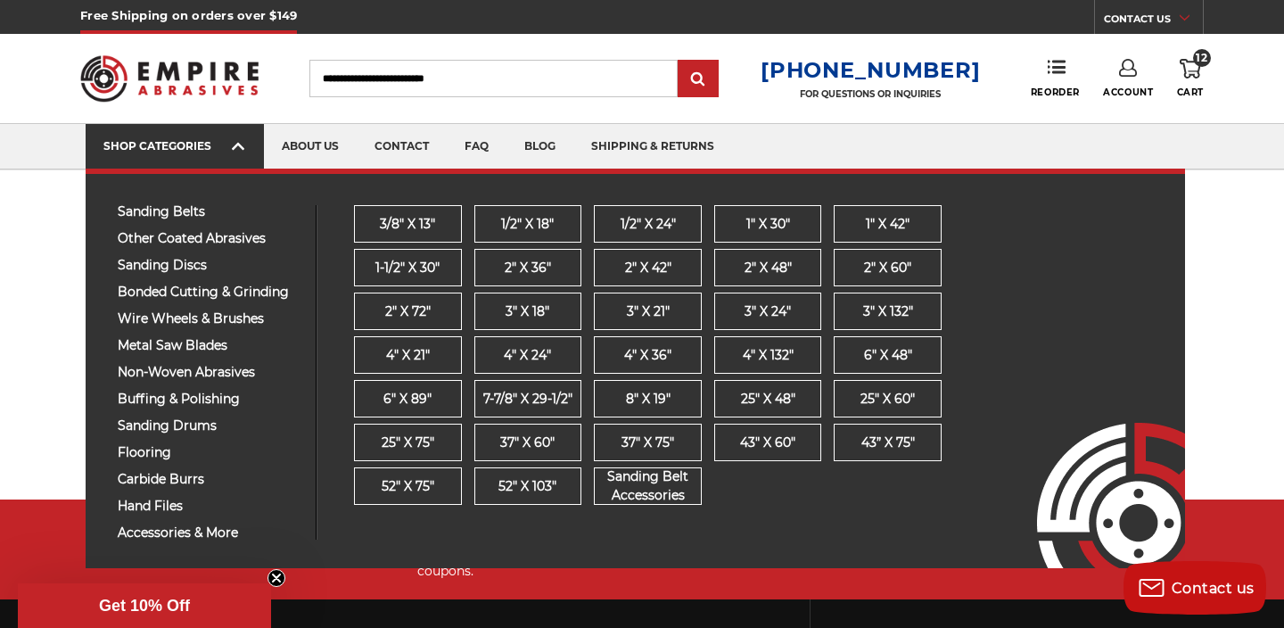
click at [245, 147] on span at bounding box center [239, 148] width 14 height 18
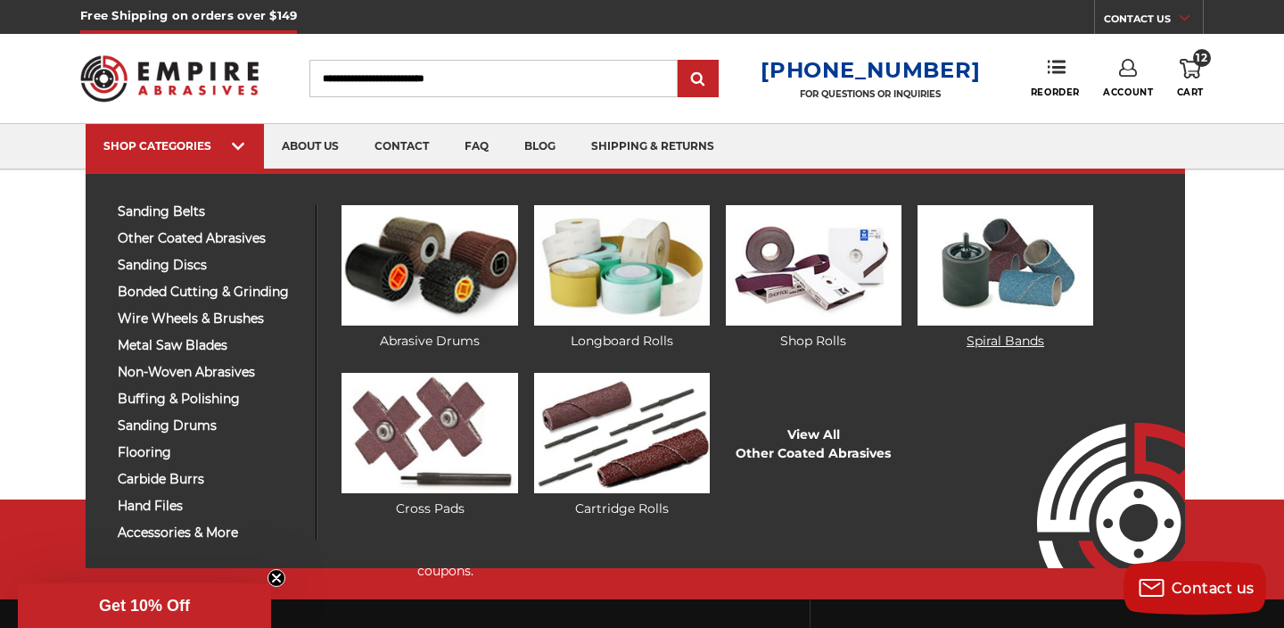
click at [1059, 292] on img at bounding box center [1006, 265] width 176 height 120
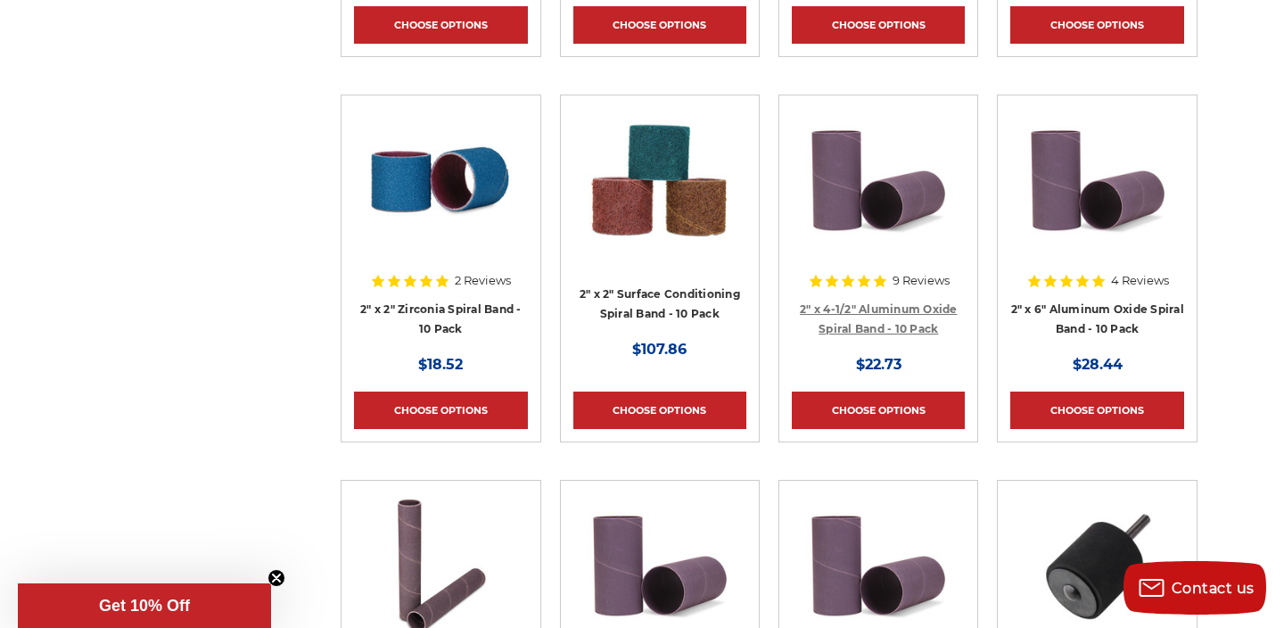
scroll to position [4168, 0]
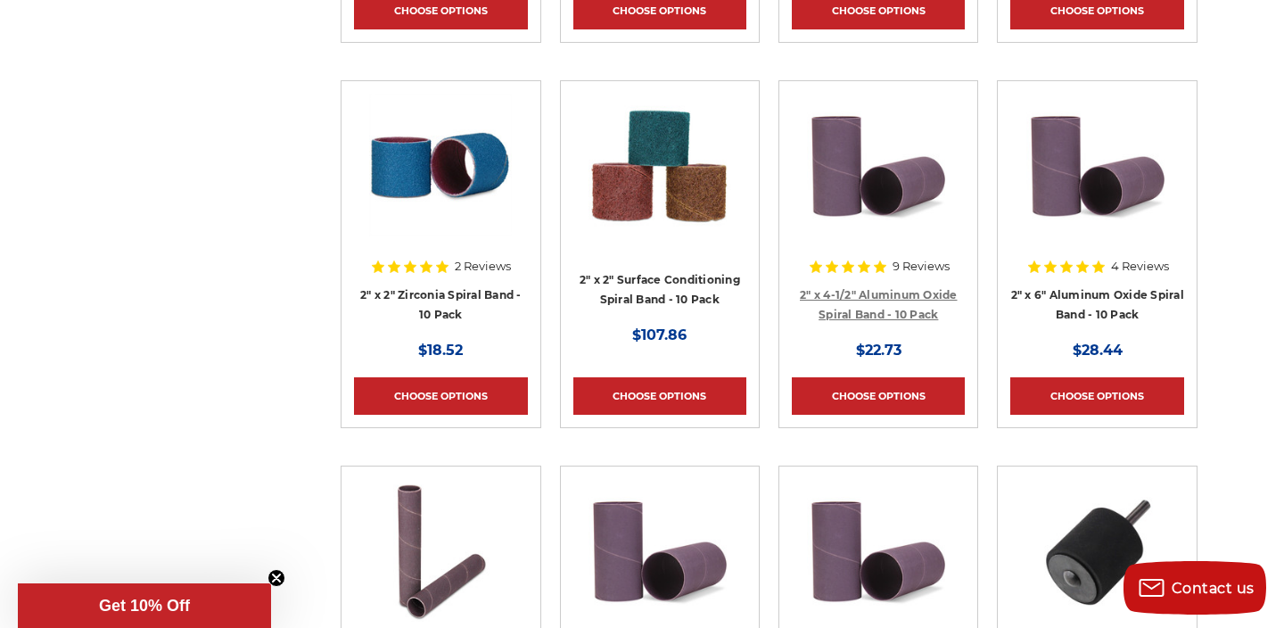
click at [878, 296] on link "2" x 4-1/2" Aluminum Oxide Spiral Band - 10 Pack" at bounding box center [879, 305] width 158 height 34
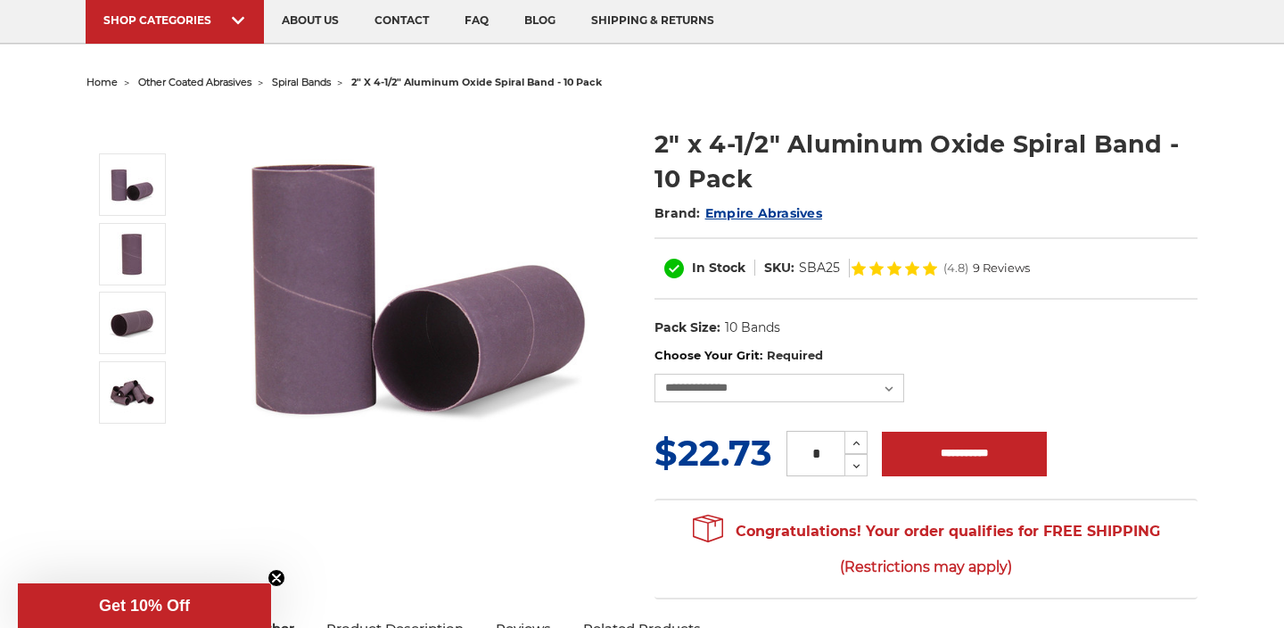
click at [884, 369] on div "**********" at bounding box center [926, 374] width 543 height 55
click at [890, 384] on select "**********" at bounding box center [780, 388] width 250 height 29
select select "****"
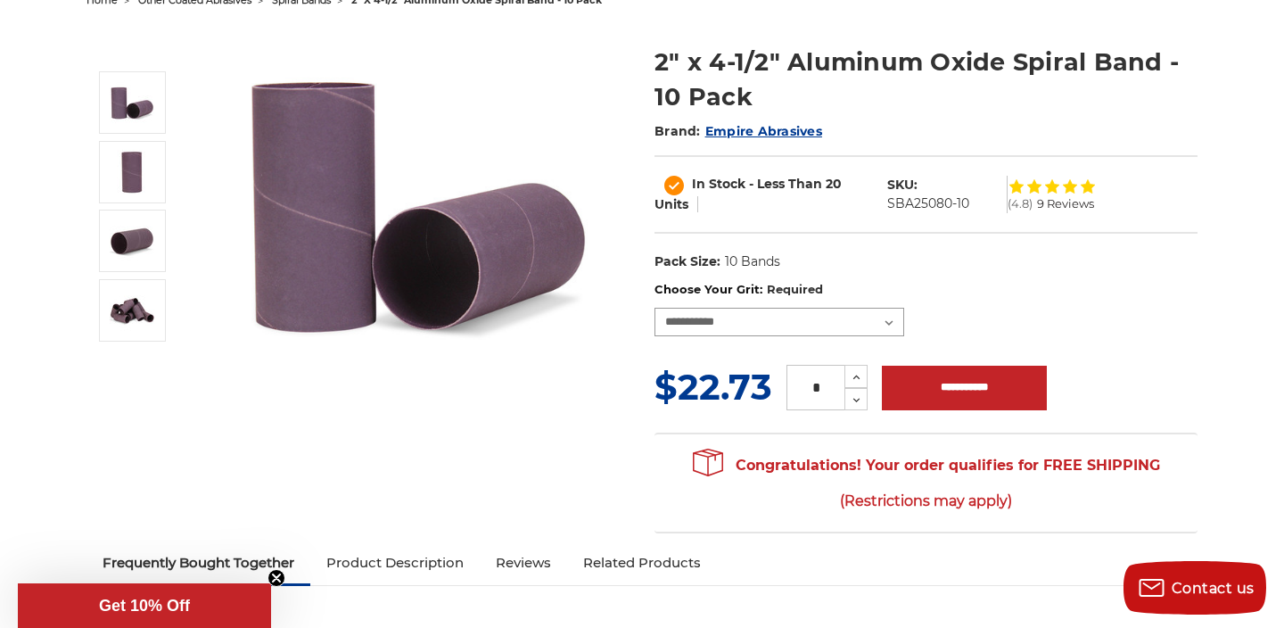
scroll to position [231, 0]
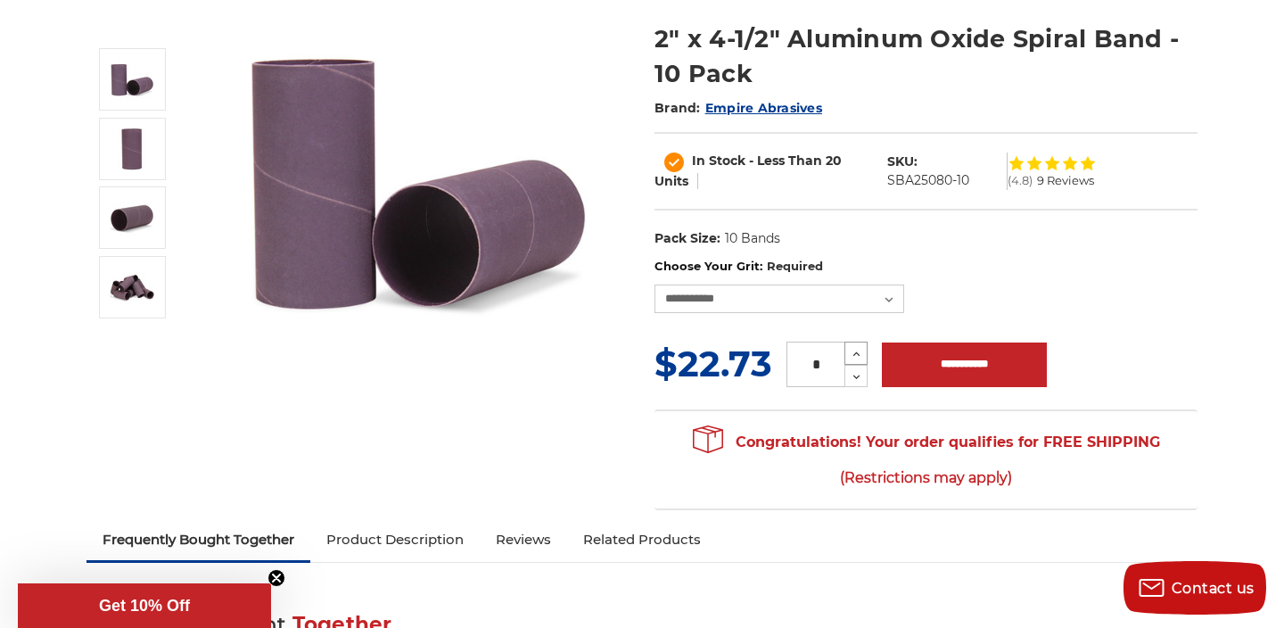
click at [861, 354] on icon at bounding box center [856, 354] width 13 height 16
type input "*"
click at [934, 369] on input "**********" at bounding box center [964, 364] width 165 height 45
type input "**********"
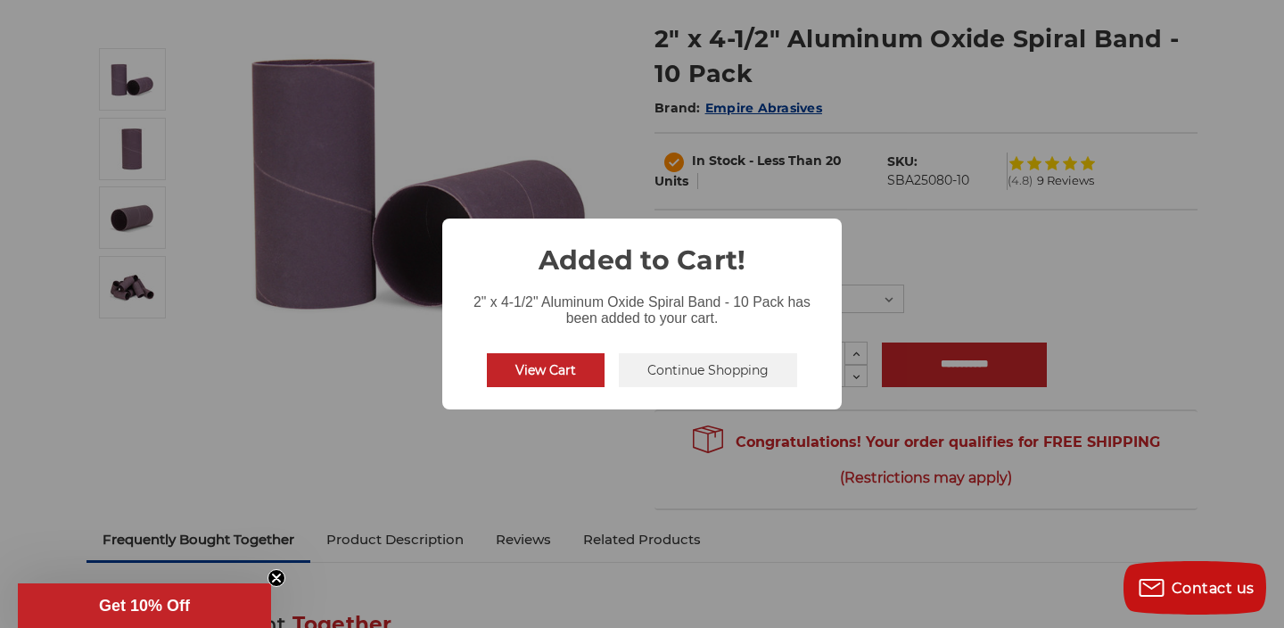
click at [557, 375] on button "View Cart" at bounding box center [546, 370] width 118 height 34
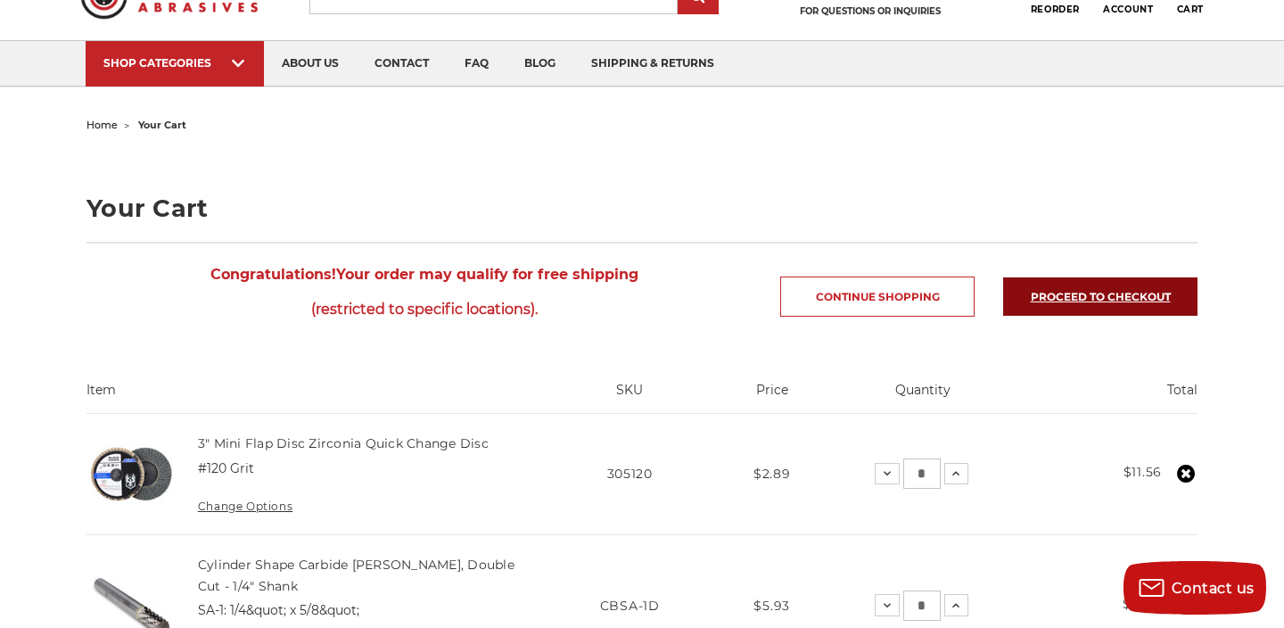
scroll to position [18, 0]
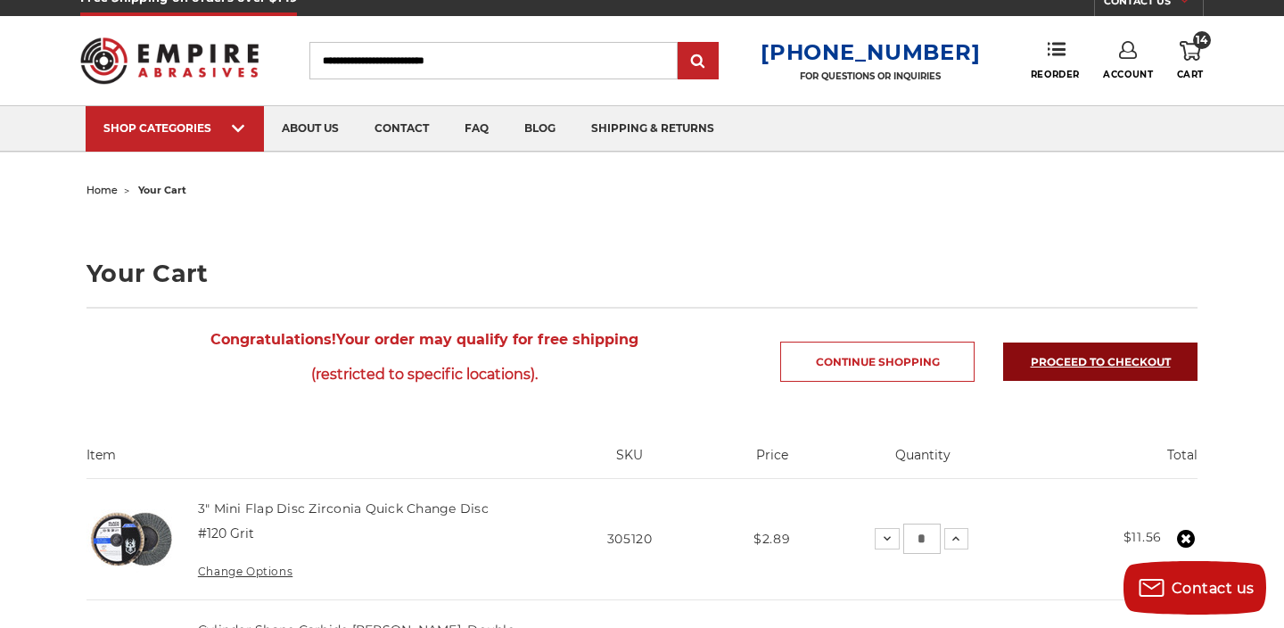
click at [1067, 358] on link "Proceed to checkout" at bounding box center [1100, 361] width 194 height 38
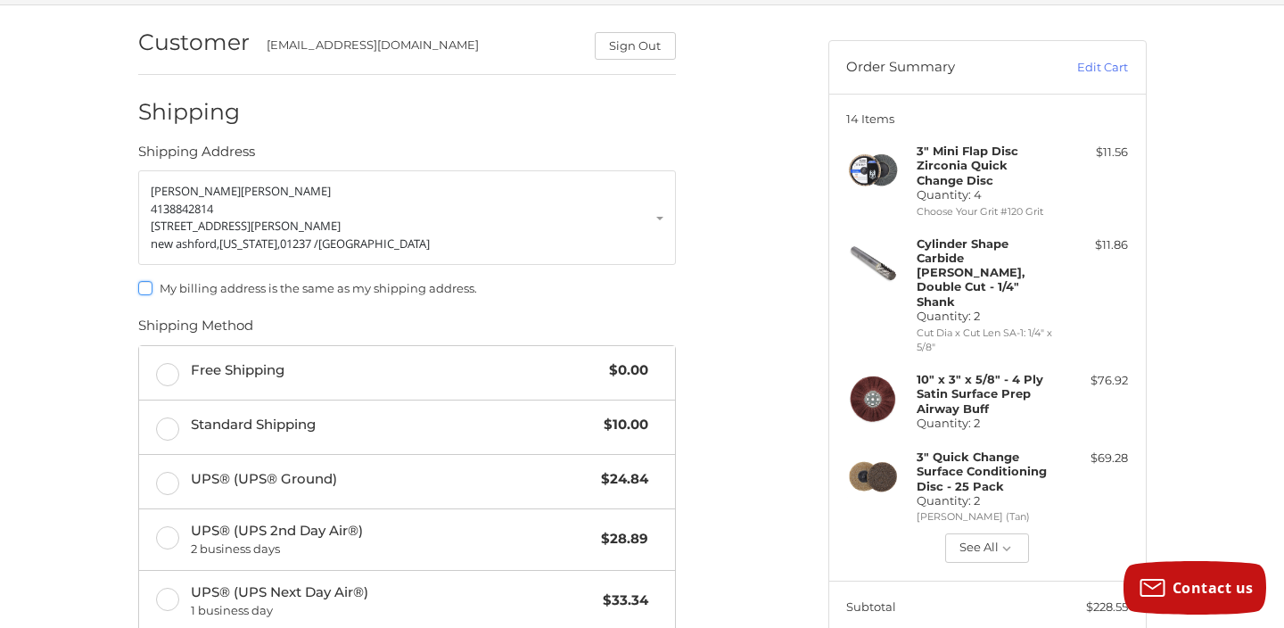
scroll to position [137, 0]
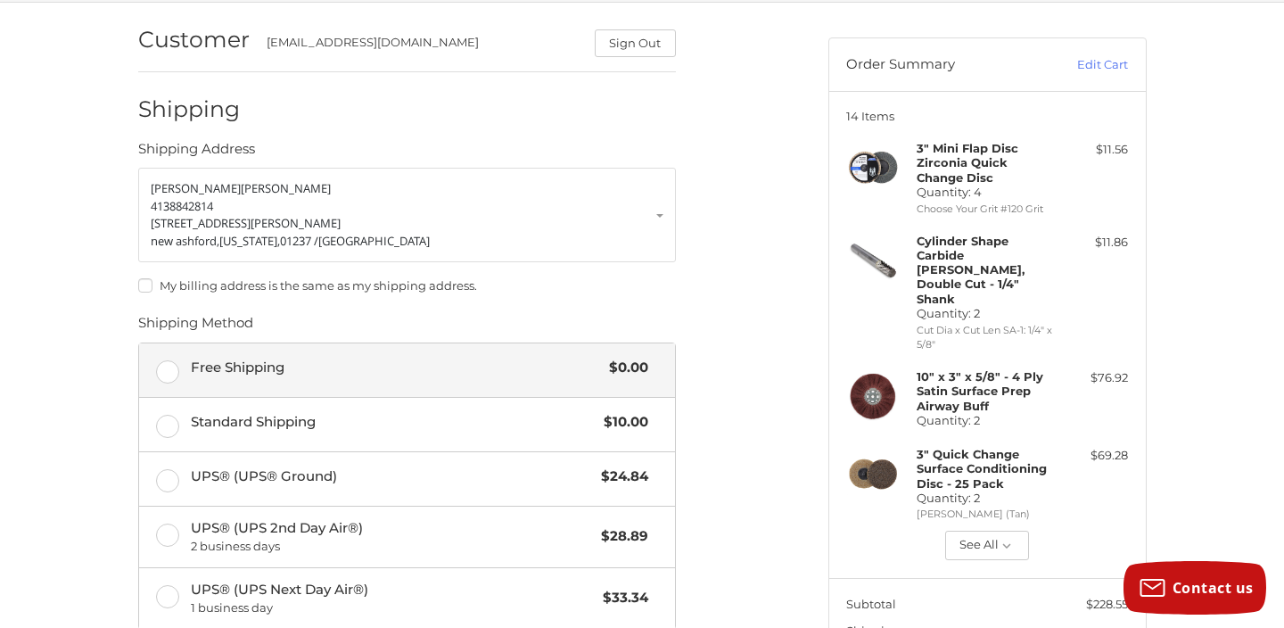
click at [175, 371] on label "Free Shipping $0.00" at bounding box center [407, 370] width 536 height 54
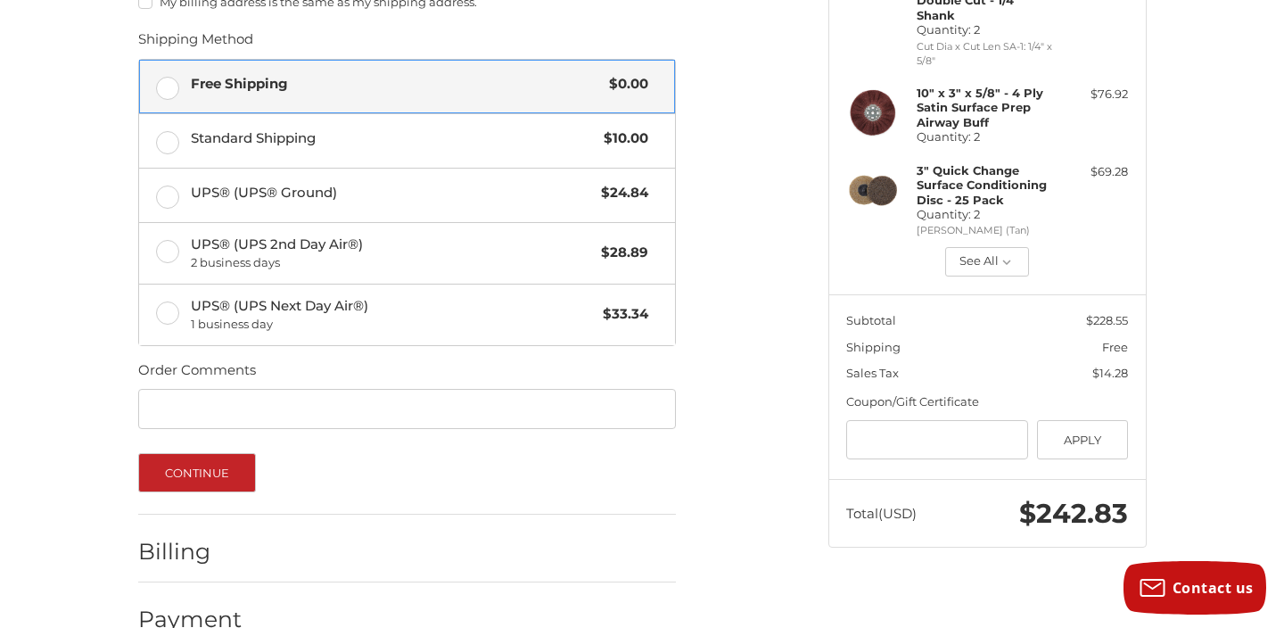
scroll to position [461, 0]
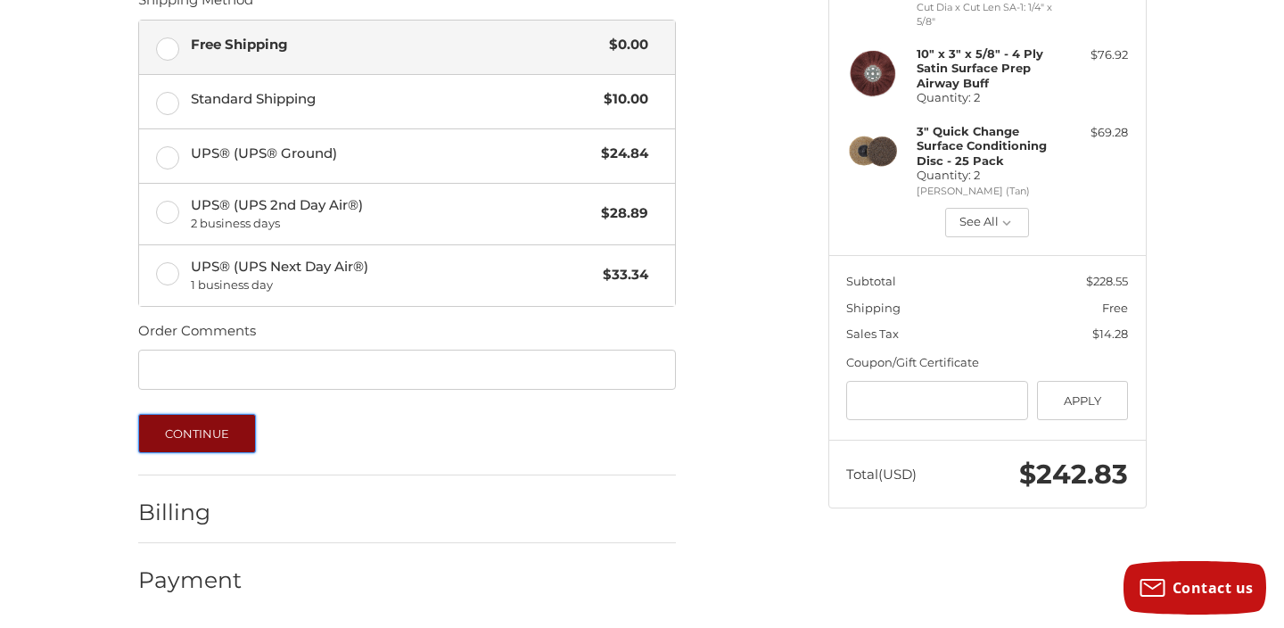
click at [228, 426] on button "Continue" at bounding box center [197, 433] width 119 height 39
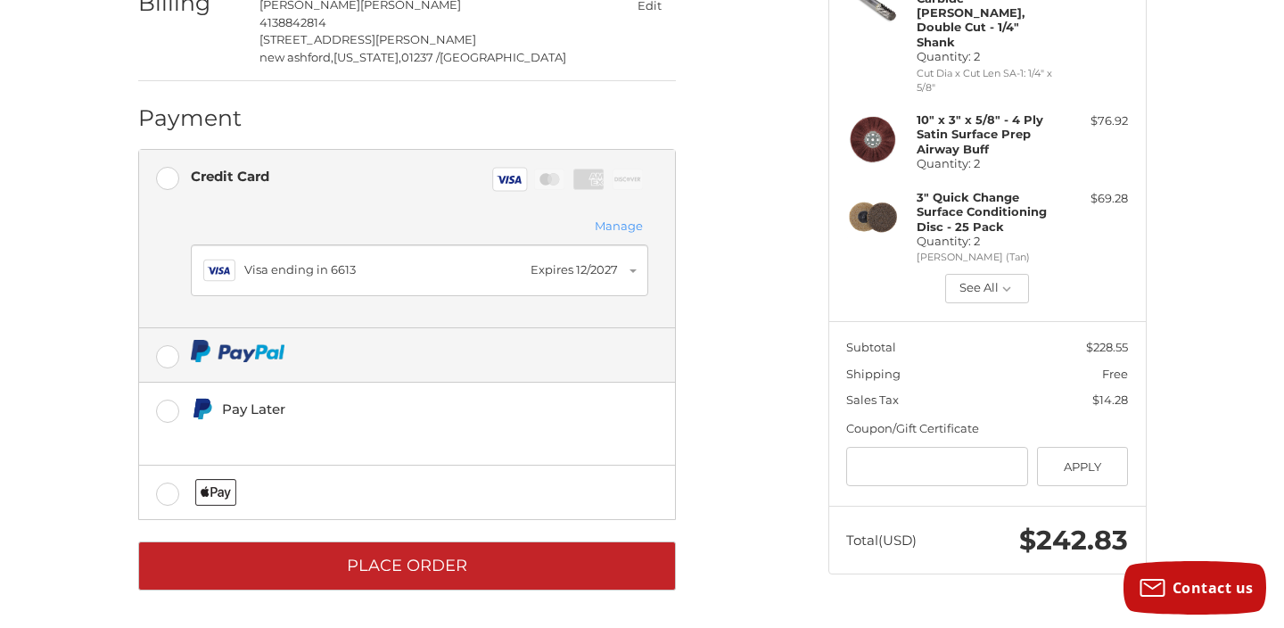
scroll to position [396, 0]
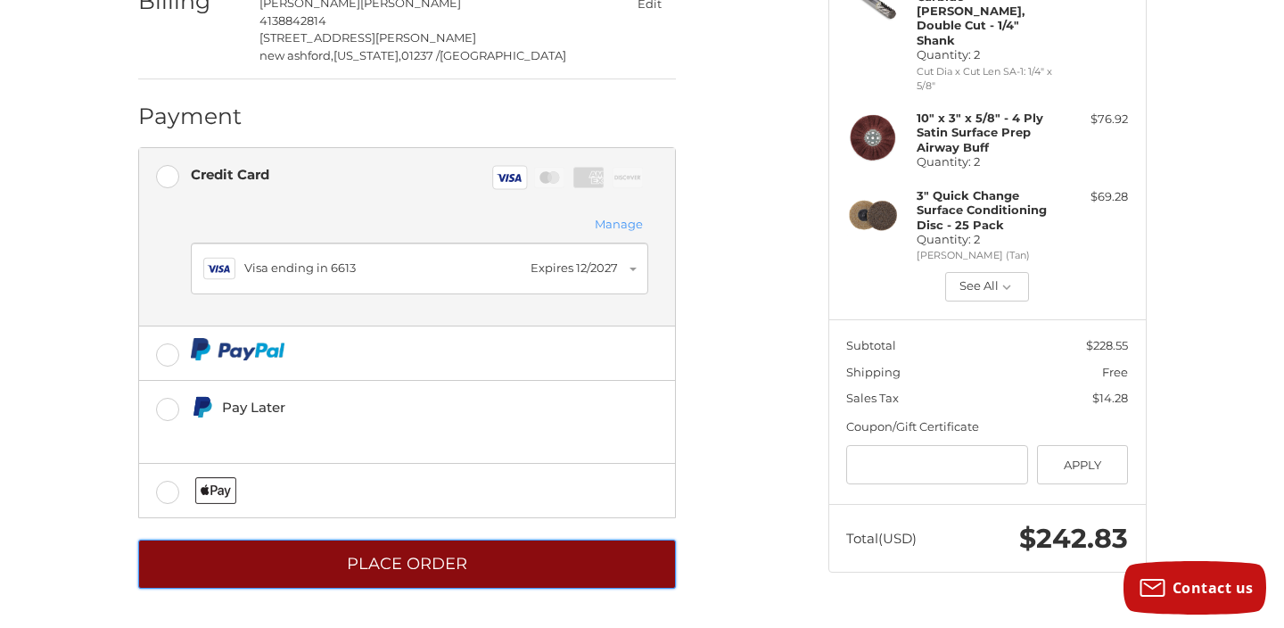
click at [417, 555] on button "Place Order" at bounding box center [407, 563] width 538 height 49
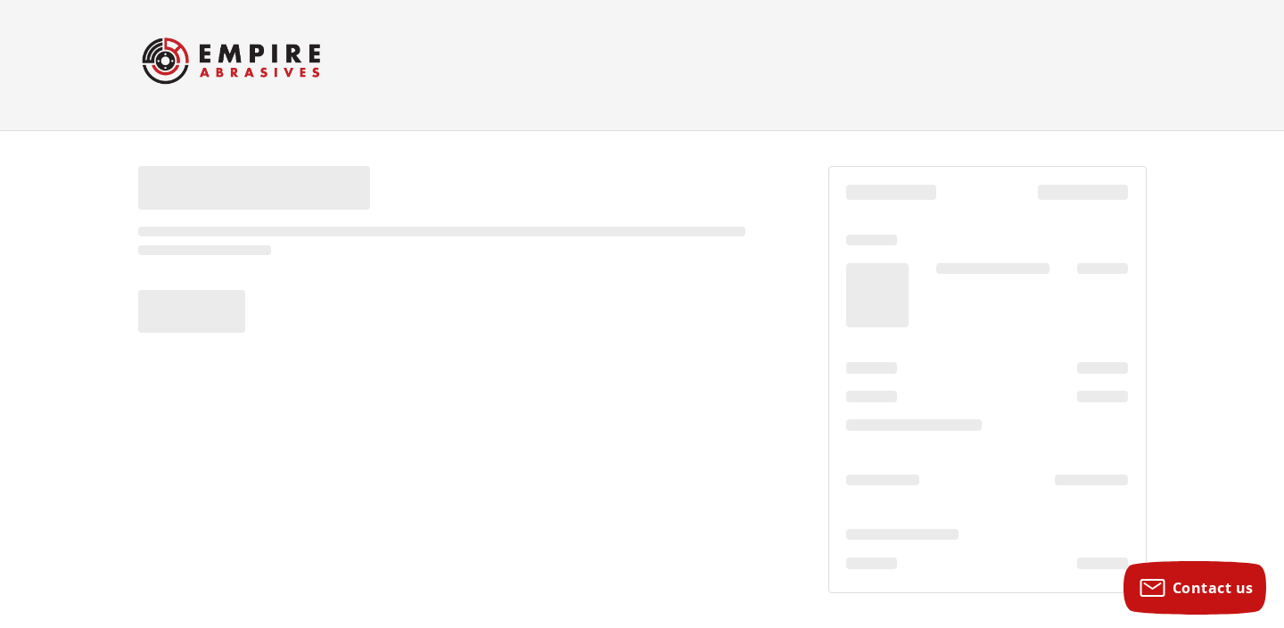
scroll to position [9, 0]
